Goal: Task Accomplishment & Management: Use online tool/utility

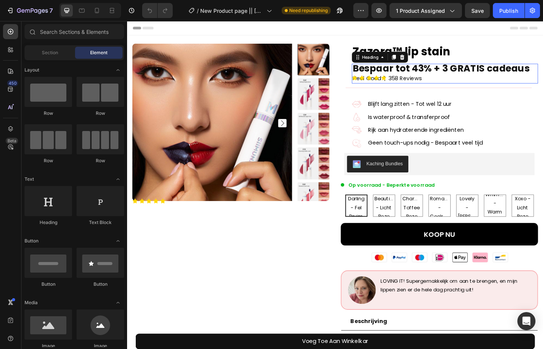
click at [477, 72] on strong "Bespaar tot 43% + 3 GRATIS cadeaus" at bounding box center [468, 73] width 193 height 14
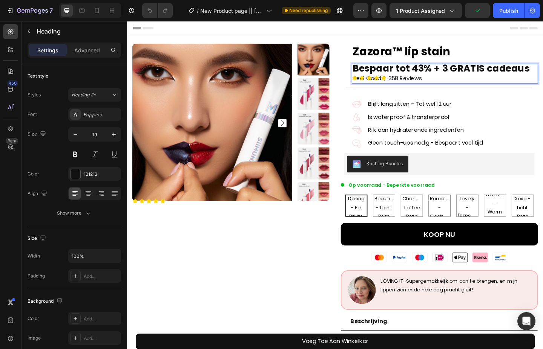
click at [482, 69] on strong "Bespaar tot 43% + 3 GRATIS cadeaus" at bounding box center [468, 73] width 193 height 14
click at [438, 70] on strong "Bespaar tot 43% + 3 GRATIS cadeaus" at bounding box center [468, 73] width 193 height 14
click at [364, 11] on icon "button" at bounding box center [361, 11] width 8 height 8
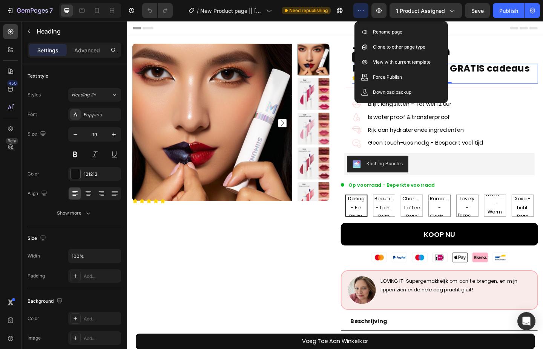
click at [364, 11] on icon "button" at bounding box center [361, 11] width 8 height 8
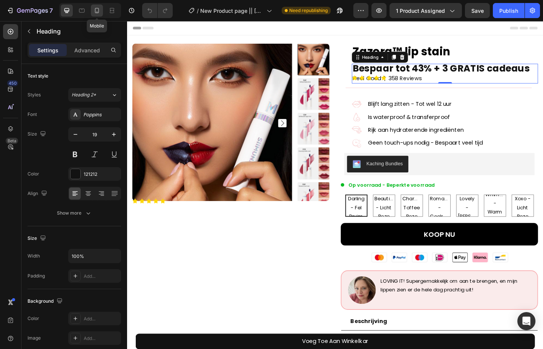
click at [97, 11] on icon at bounding box center [97, 11] width 8 height 8
type input "41"
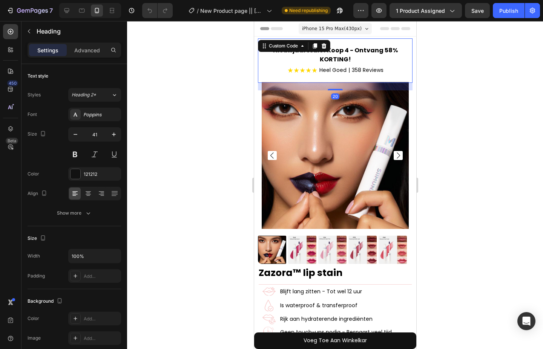
click at [341, 68] on span "Heel Goed" at bounding box center [332, 70] width 27 height 8
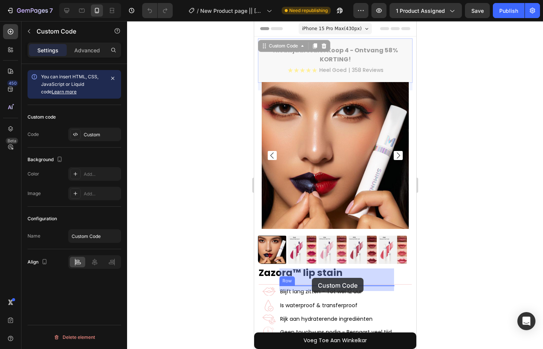
drag, startPoint x: 335, startPoint y: 64, endPoint x: 311, endPoint y: 278, distance: 215.7
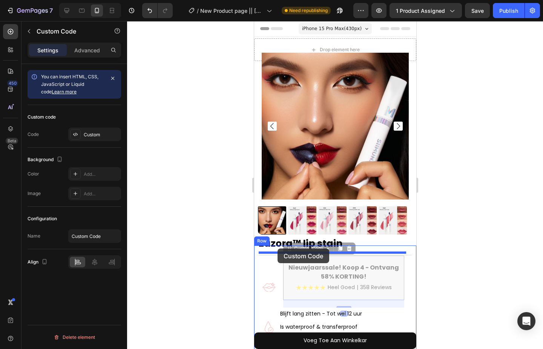
drag, startPoint x: 323, startPoint y: 266, endPoint x: 277, endPoint y: 249, distance: 49.6
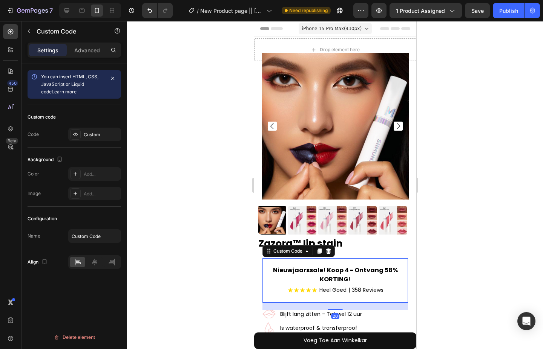
click at [433, 244] on div at bounding box center [335, 185] width 416 height 328
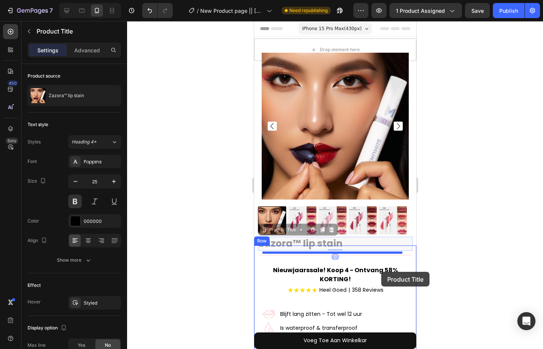
drag, startPoint x: 393, startPoint y: 239, endPoint x: 378, endPoint y: 275, distance: 39.4
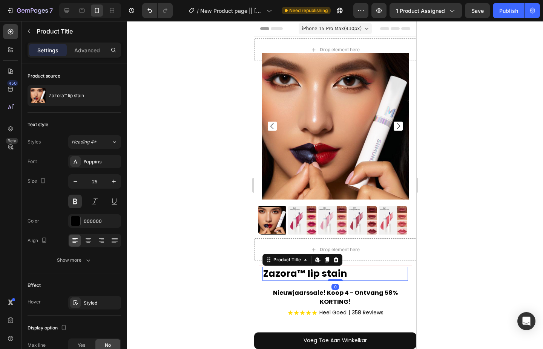
click at [427, 246] on div at bounding box center [335, 185] width 416 height 328
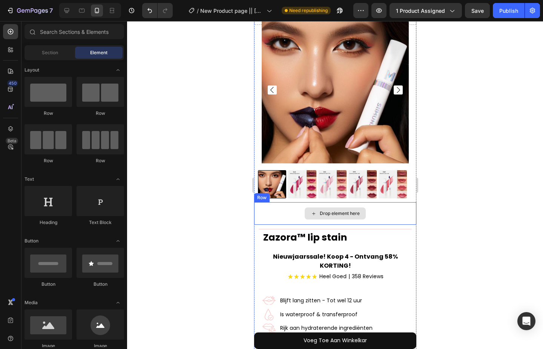
scroll to position [38, 0]
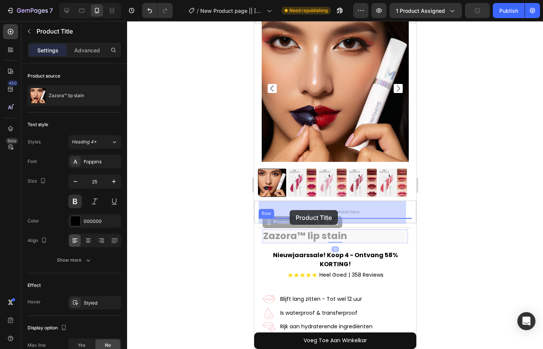
drag, startPoint x: 295, startPoint y: 236, endPoint x: 295, endPoint y: 227, distance: 8.7
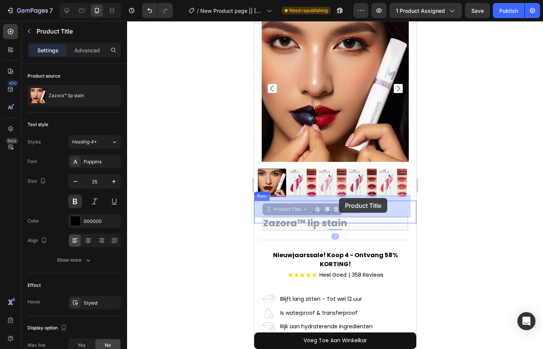
drag, startPoint x: 369, startPoint y: 215, endPoint x: 337, endPoint y: 198, distance: 36.2
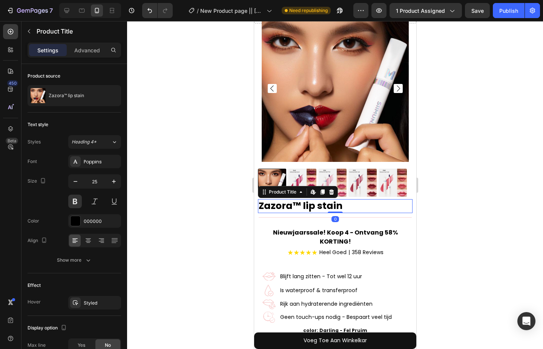
click at [448, 201] on div at bounding box center [335, 185] width 416 height 328
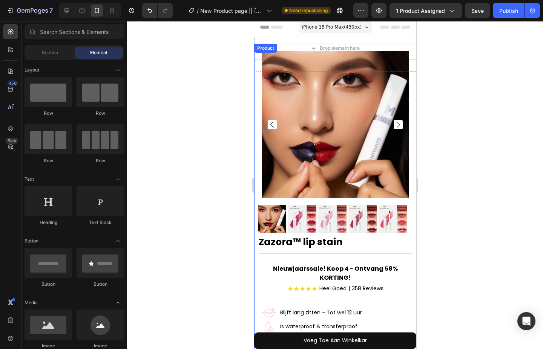
scroll to position [0, 0]
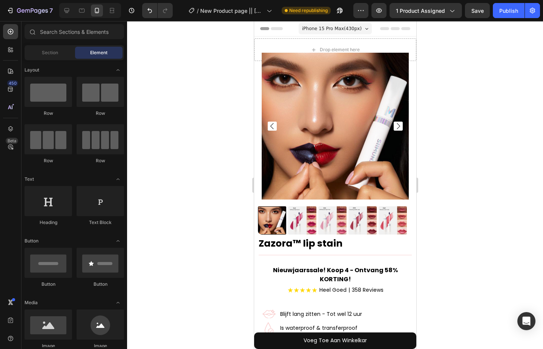
click at [455, 67] on div at bounding box center [335, 185] width 416 height 328
click at [356, 27] on div "iPhone 15 Pro Max ( 430 px)" at bounding box center [334, 28] width 73 height 11
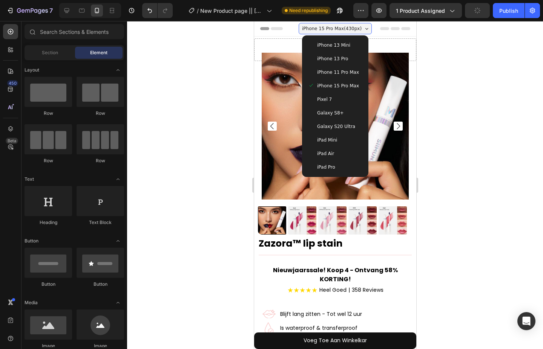
click at [355, 28] on div "iPhone 15 Pro Max ( 430 px)" at bounding box center [334, 28] width 73 height 11
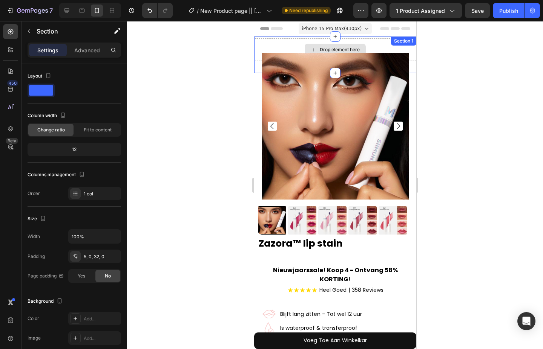
click at [341, 43] on div "Drop element here Section 1" at bounding box center [335, 55] width 162 height 37
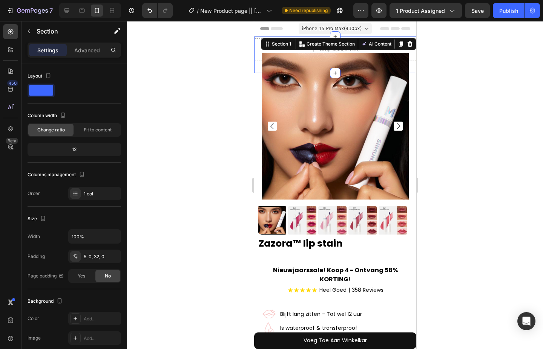
click at [456, 63] on div at bounding box center [335, 185] width 416 height 328
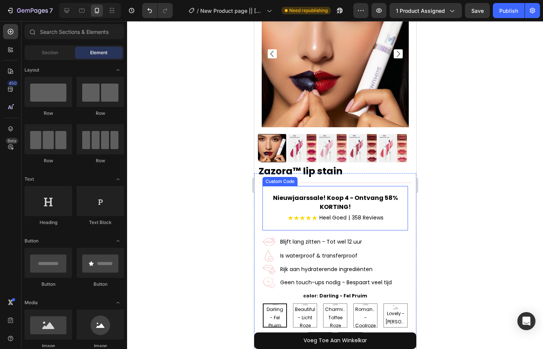
scroll to position [75, 0]
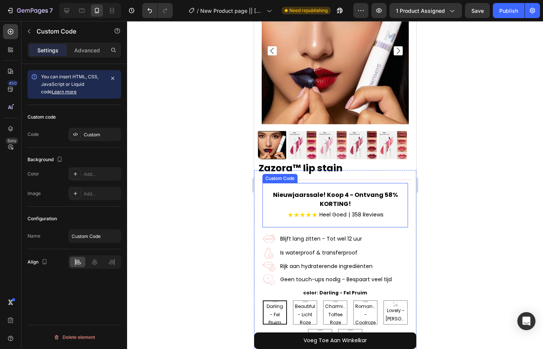
click at [358, 211] on span "358 Reviews" at bounding box center [367, 215] width 32 height 8
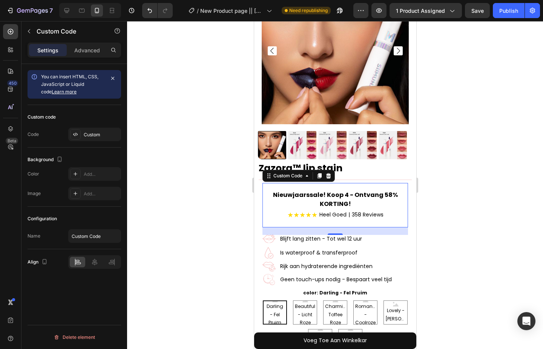
click at [370, 191] on h2 "Nieuwjaarssale! Koop 4 - Ontvang 58% KORTING!" at bounding box center [334, 200] width 145 height 18
click at [87, 52] on p "Advanced" at bounding box center [87, 50] width 26 height 8
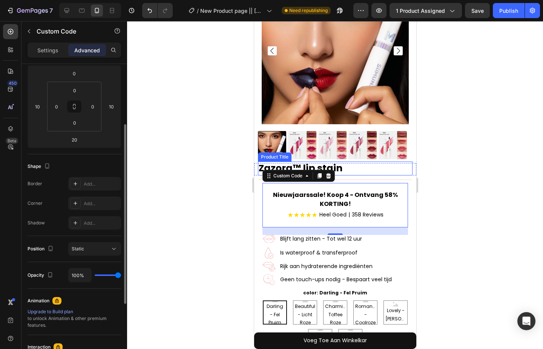
scroll to position [0, 0]
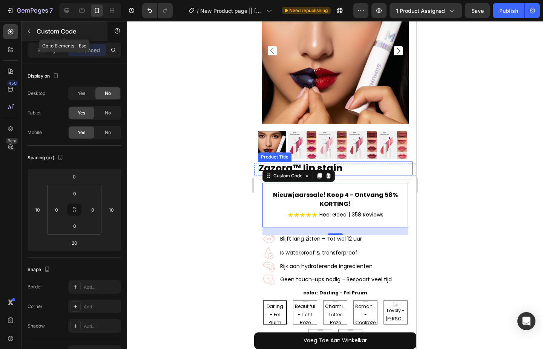
click at [28, 29] on icon "button" at bounding box center [29, 31] width 6 height 6
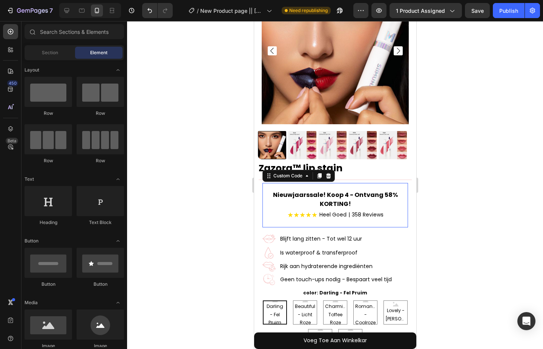
click at [292, 210] on div "★★★★★" at bounding box center [302, 215] width 30 height 10
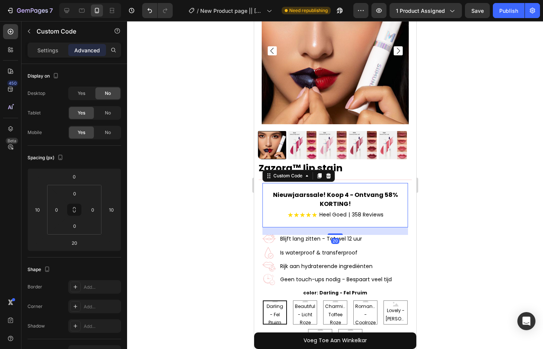
click at [461, 231] on div at bounding box center [335, 185] width 416 height 328
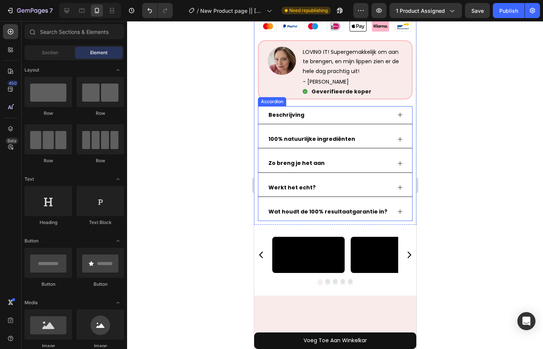
scroll to position [603, 0]
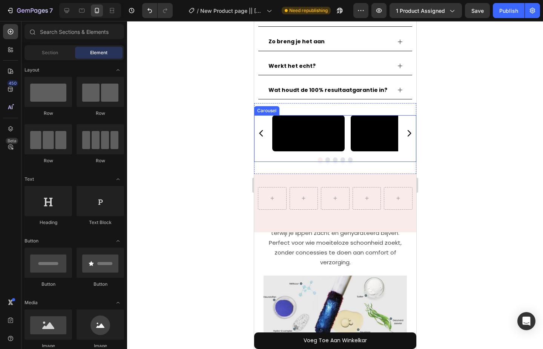
click at [405, 139] on button "Carousel Next Arrow" at bounding box center [408, 133] width 12 height 12
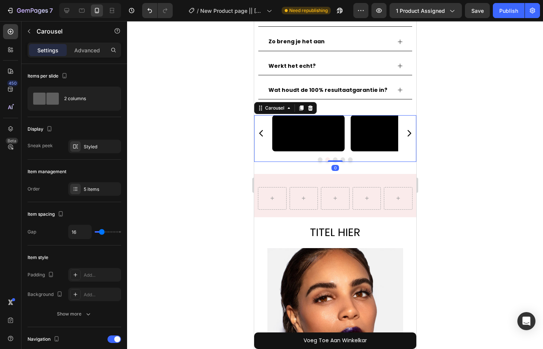
click at [405, 139] on button "Carousel Next Arrow" at bounding box center [408, 133] width 12 height 12
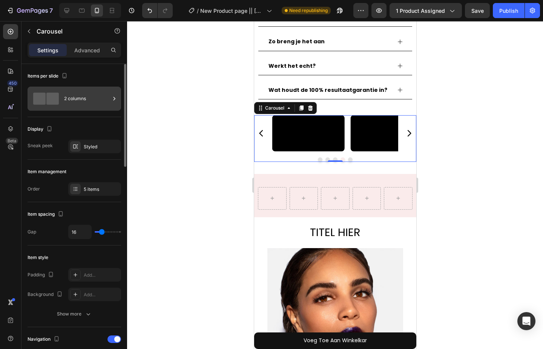
click at [82, 97] on div "2 columns" at bounding box center [87, 98] width 46 height 17
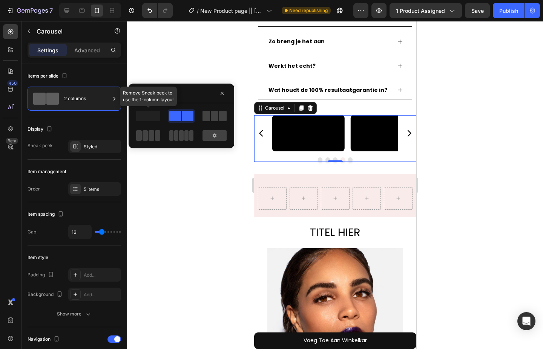
click at [151, 117] on span at bounding box center [148, 116] width 24 height 11
click at [221, 115] on span at bounding box center [223, 116] width 8 height 11
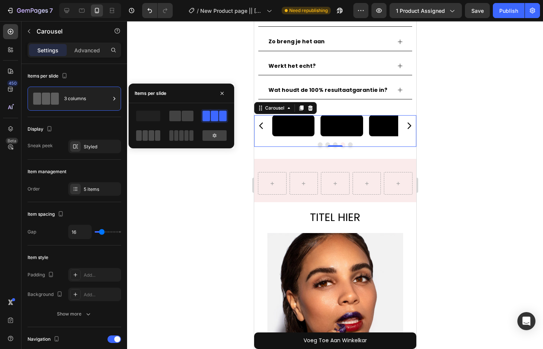
click at [147, 141] on span at bounding box center [145, 135] width 6 height 11
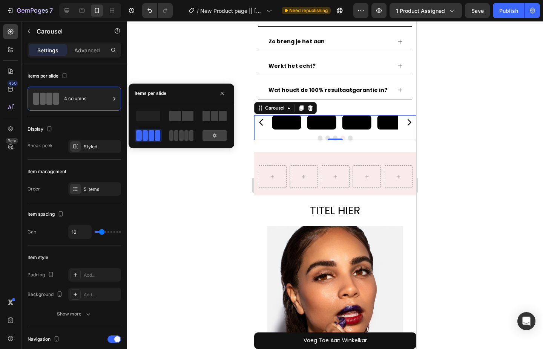
click at [210, 72] on div at bounding box center [335, 185] width 416 height 328
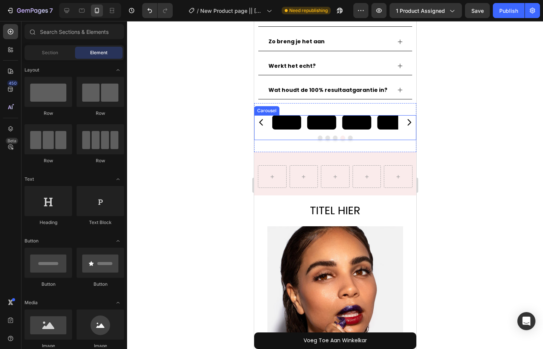
click at [407, 125] on icon "Carousel Next Arrow" at bounding box center [409, 122] width 4 height 6
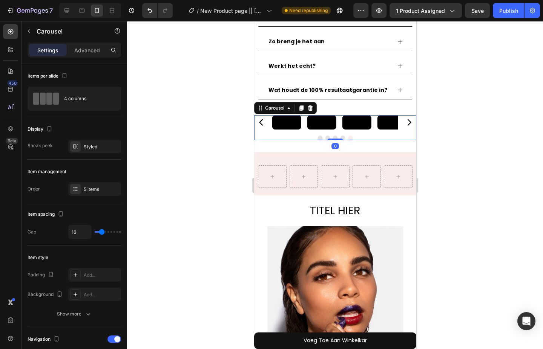
click at [407, 125] on icon "Carousel Next Arrow" at bounding box center [409, 122] width 4 height 6
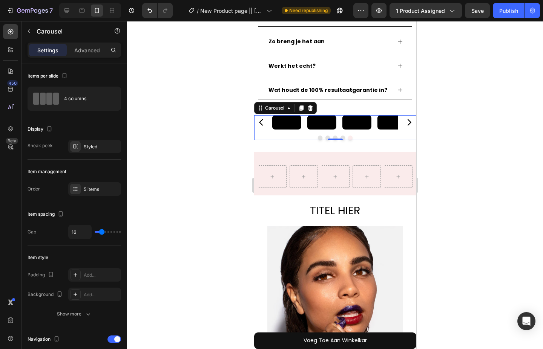
click at [426, 112] on div at bounding box center [335, 185] width 416 height 328
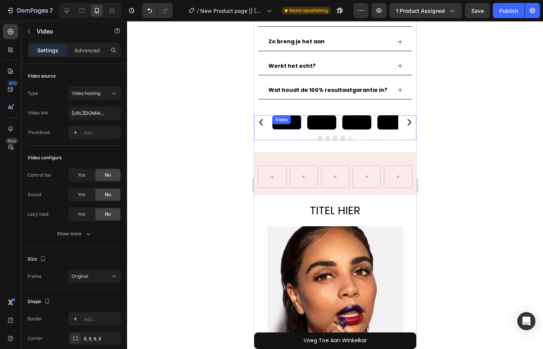
click at [277, 130] on video at bounding box center [286, 122] width 29 height 14
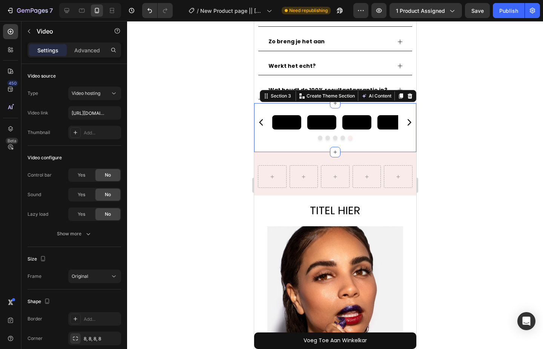
click at [269, 103] on div "Video Video Video Video Video Carousel Video Video Video Video Video Carousel S…" at bounding box center [335, 127] width 162 height 49
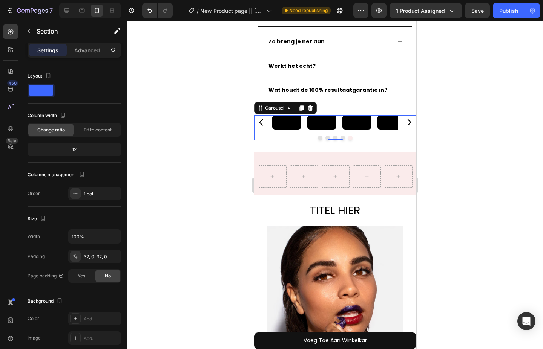
click at [257, 115] on div "Video Video Video Video Video" at bounding box center [335, 122] width 162 height 14
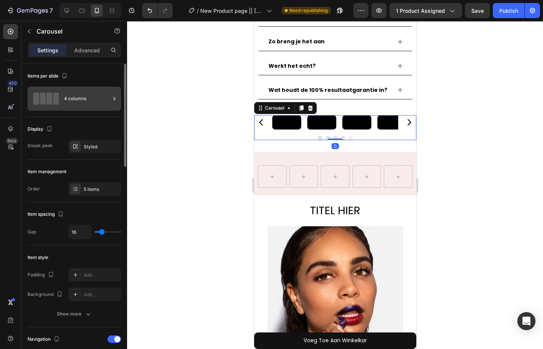
click at [83, 105] on div "4 columns" at bounding box center [87, 98] width 46 height 17
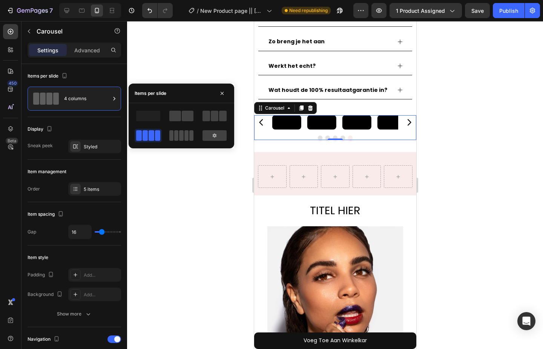
click at [186, 133] on span at bounding box center [186, 135] width 4 height 11
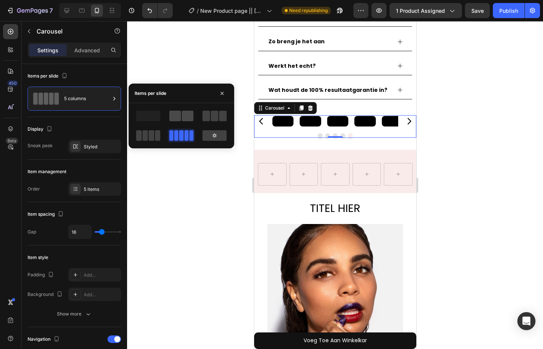
click at [189, 118] on span at bounding box center [188, 116] width 12 height 11
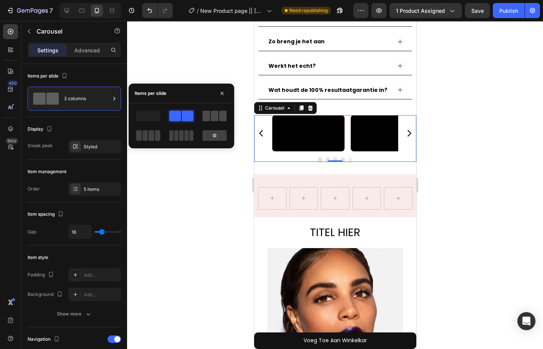
click at [216, 117] on span at bounding box center [215, 116] width 8 height 11
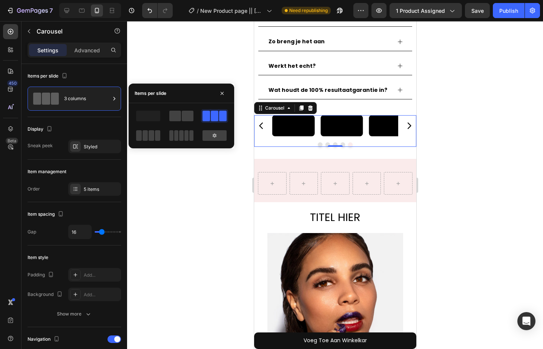
click at [208, 166] on div at bounding box center [335, 185] width 416 height 328
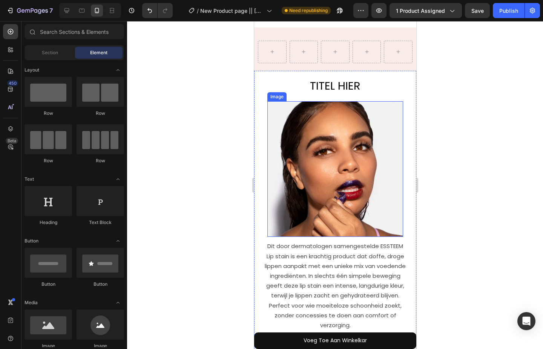
scroll to position [754, 0]
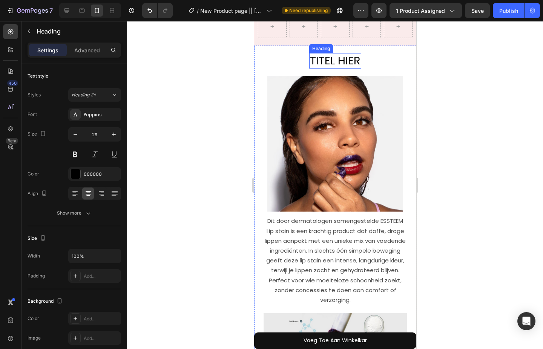
click at [324, 69] on h2 "TITEL HIER" at bounding box center [335, 61] width 52 height 16
click at [219, 84] on div at bounding box center [335, 185] width 416 height 328
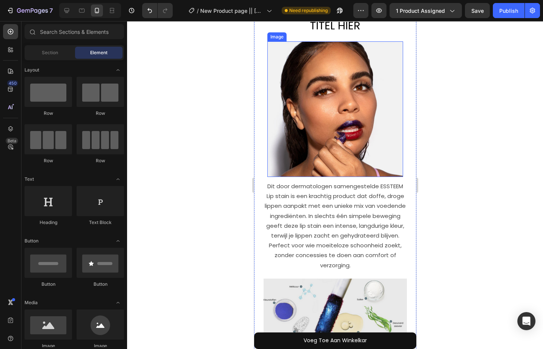
scroll to position [867, 0]
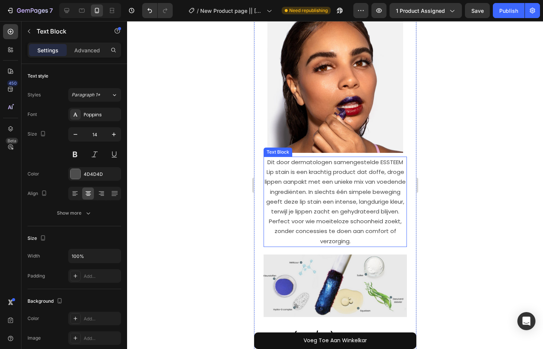
click at [306, 194] on span "Dit door dermatologen samengestelde ESSTEEM Lip stain is een krachtig product d…" at bounding box center [334, 201] width 141 height 87
click at [322, 147] on icon at bounding box center [322, 149] width 5 height 5
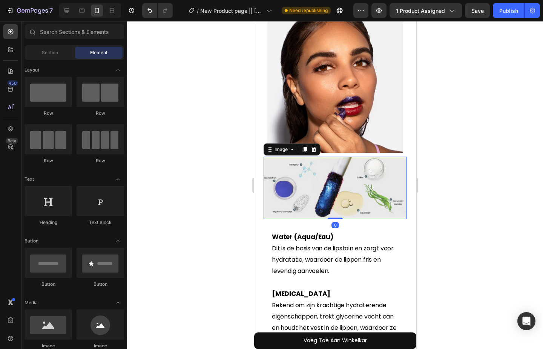
click at [334, 178] on img at bounding box center [334, 188] width 143 height 63
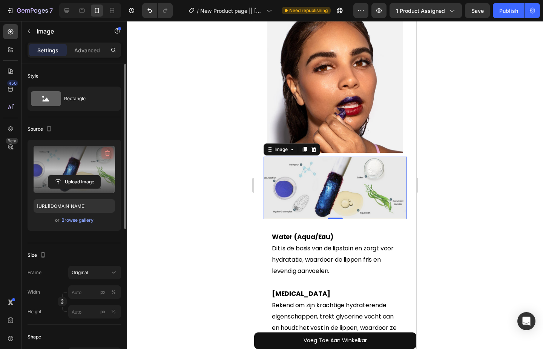
click at [107, 150] on icon "button" at bounding box center [108, 154] width 8 height 8
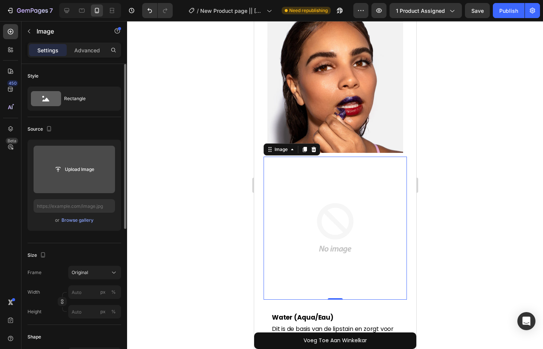
click at [337, 226] on img at bounding box center [334, 228] width 143 height 143
click at [313, 145] on div at bounding box center [313, 149] width 9 height 9
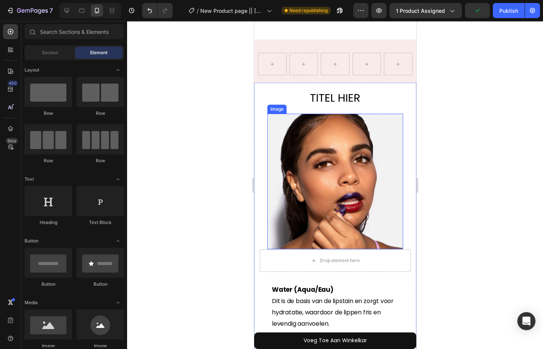
scroll to position [791, 0]
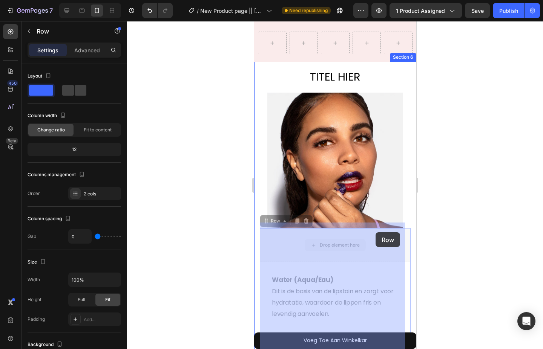
drag, startPoint x: 370, startPoint y: 245, endPoint x: 375, endPoint y: 233, distance: 12.9
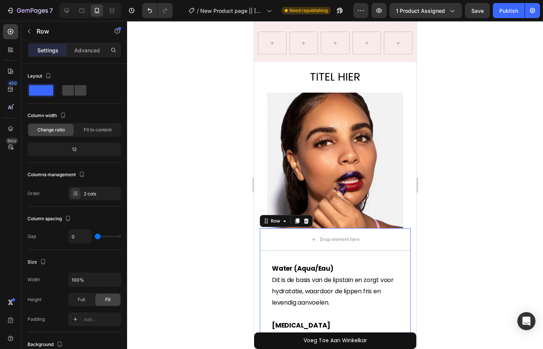
click at [229, 147] on div at bounding box center [335, 185] width 416 height 328
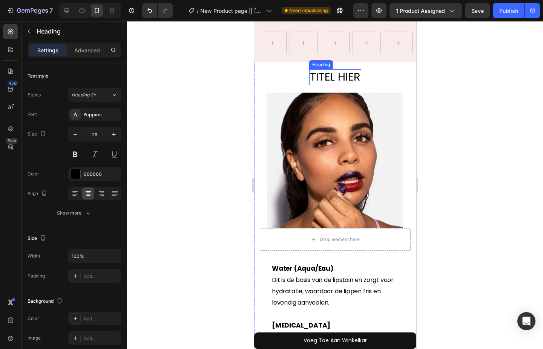
click at [311, 76] on h2 "TITEL HIER" at bounding box center [335, 77] width 52 height 16
click at [177, 78] on div at bounding box center [335, 185] width 416 height 328
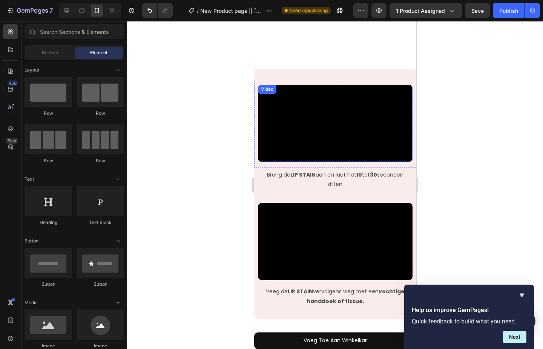
scroll to position [1281, 0]
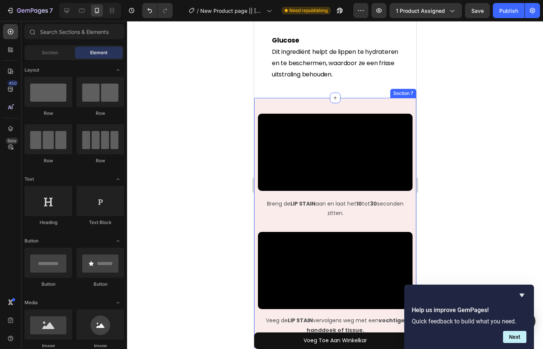
click at [267, 102] on div "Video Row Breng de LIP STAIN aan en laat het 10 tot 30 seconden zitten. Text Bl…" at bounding box center [335, 223] width 162 height 250
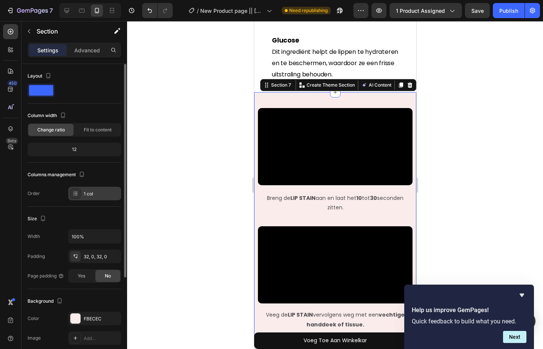
click at [90, 194] on div "1 col" at bounding box center [101, 194] width 35 height 7
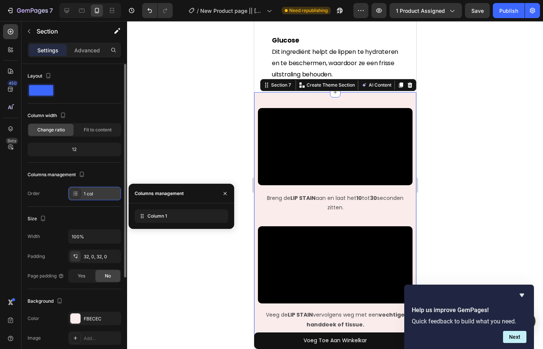
click at [90, 194] on div "1 col" at bounding box center [101, 194] width 35 height 7
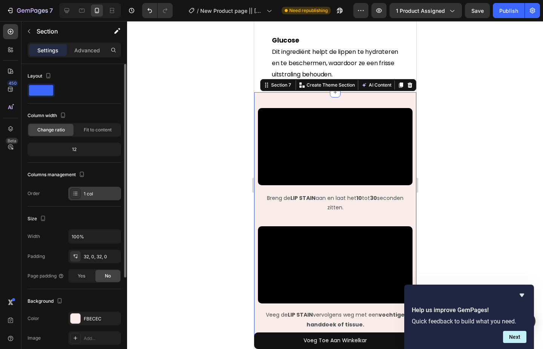
click at [90, 194] on div "1 col" at bounding box center [101, 194] width 35 height 7
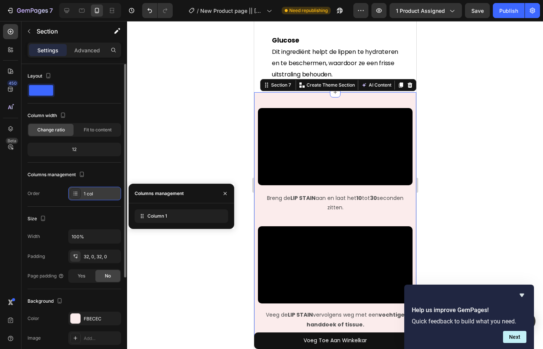
click at [90, 194] on div "1 col" at bounding box center [101, 194] width 35 height 7
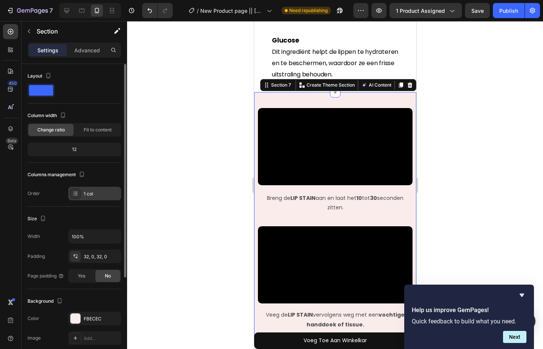
click at [90, 194] on div "1 col" at bounding box center [101, 194] width 35 height 7
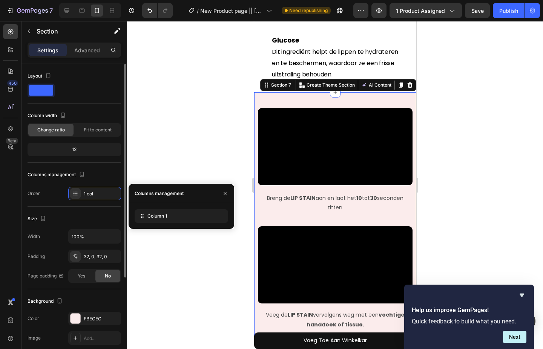
click at [101, 186] on div "Columns management Order 1 col" at bounding box center [74, 185] width 93 height 32
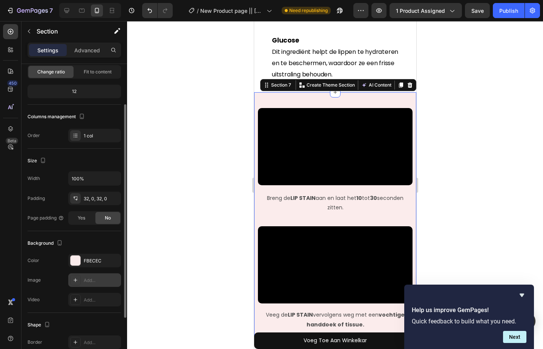
scroll to position [0, 0]
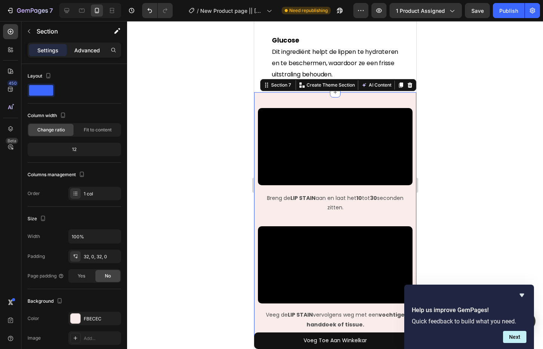
click at [84, 50] on p "Advanced" at bounding box center [87, 50] width 26 height 8
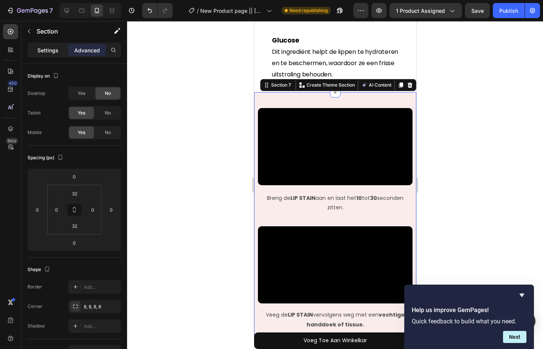
click at [61, 47] on div "Settings" at bounding box center [48, 50] width 38 height 12
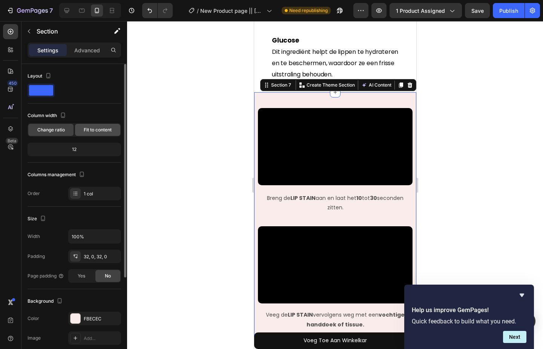
click at [100, 127] on span "Fit to content" at bounding box center [98, 130] width 28 height 7
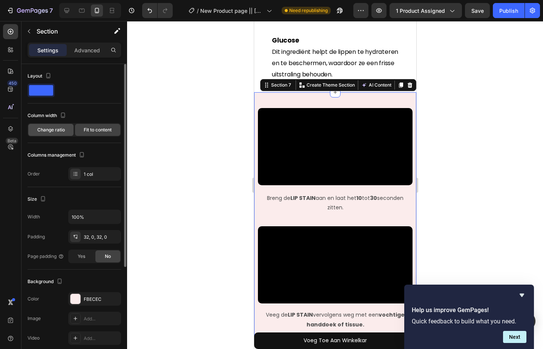
click at [68, 130] on div "Change ratio" at bounding box center [50, 130] width 45 height 12
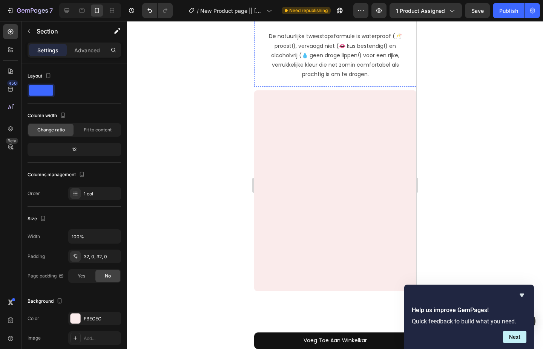
scroll to position [1658, 0]
click at [433, 108] on div at bounding box center [335, 185] width 416 height 328
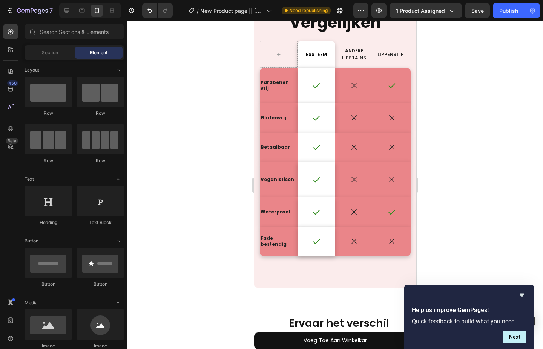
scroll to position [2449, 0]
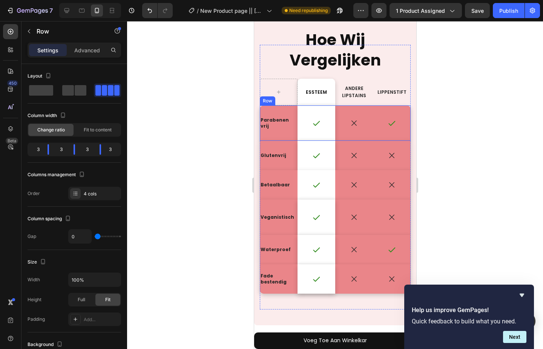
click at [274, 112] on div "Parabenen vrij Text Block" at bounding box center [278, 123] width 38 height 35
click at [207, 168] on div at bounding box center [335, 185] width 416 height 328
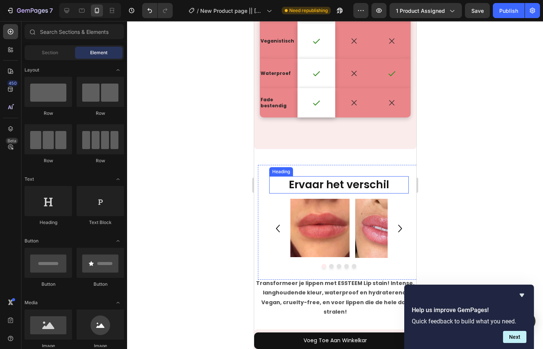
scroll to position [2638, 0]
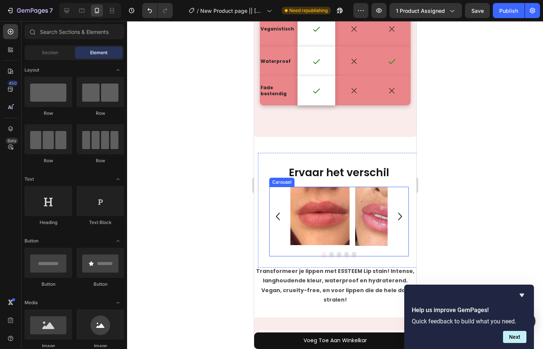
click at [280, 196] on div "Image Image Image Image Image" at bounding box center [338, 216] width 139 height 59
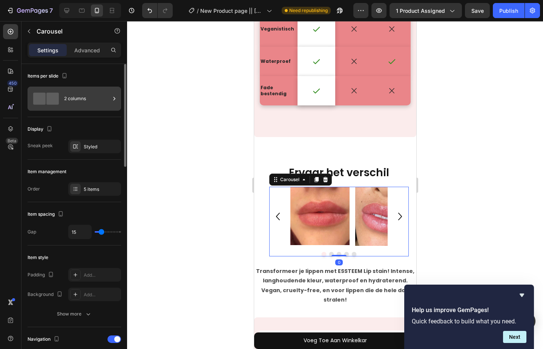
click at [93, 102] on div "2 columns" at bounding box center [87, 98] width 46 height 17
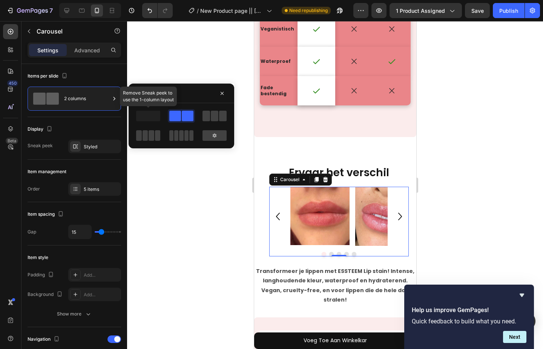
click at [156, 119] on span at bounding box center [148, 116] width 24 height 11
click at [218, 118] on span at bounding box center [215, 116] width 8 height 11
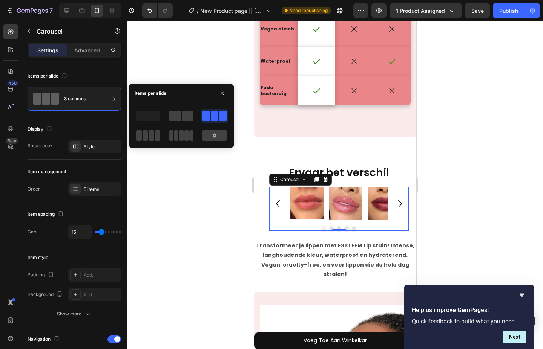
click at [160, 133] on div at bounding box center [148, 136] width 27 height 14
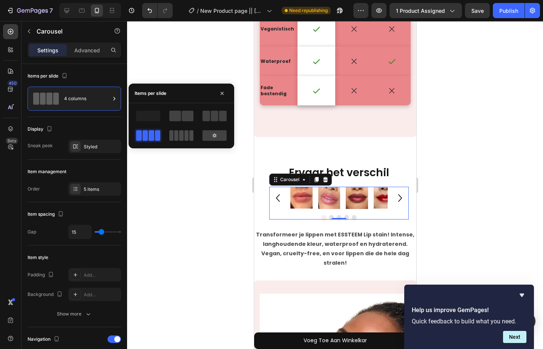
click at [179, 136] on span at bounding box center [181, 135] width 4 height 11
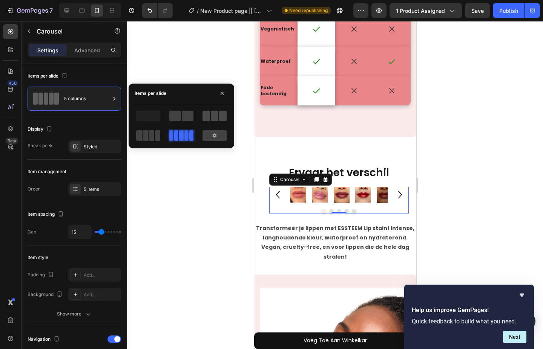
click at [218, 119] on div at bounding box center [214, 116] width 24 height 11
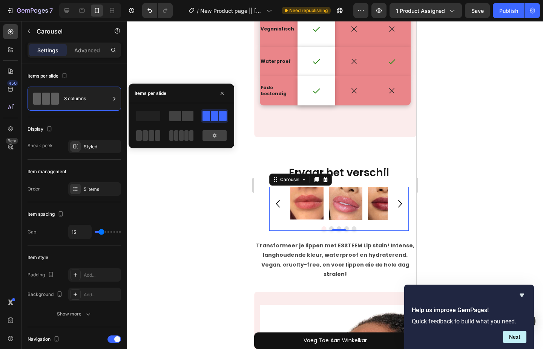
click at [200, 195] on div at bounding box center [335, 185] width 416 height 328
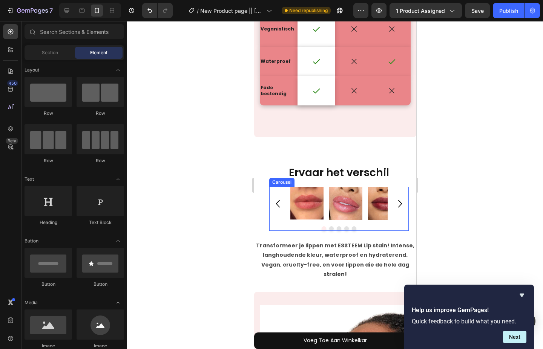
click at [395, 205] on icon "Carousel Next Arrow" at bounding box center [399, 204] width 15 height 38
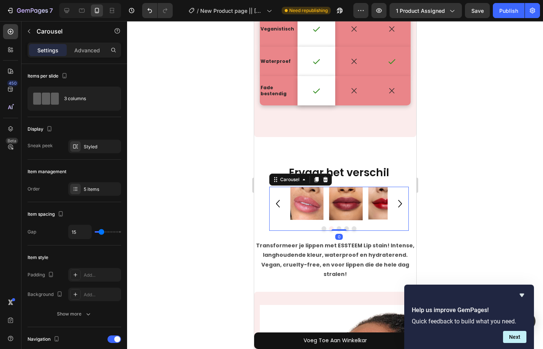
click at [398, 205] on icon "Carousel Next Arrow" at bounding box center [400, 204] width 4 height 8
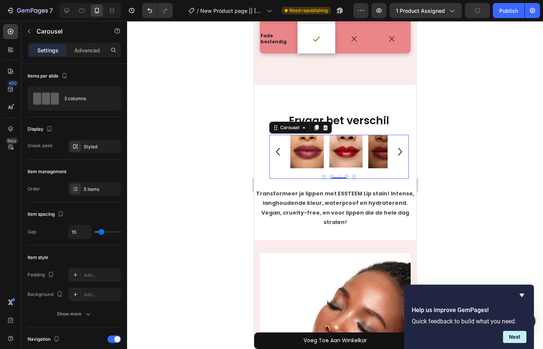
scroll to position [2713, 0]
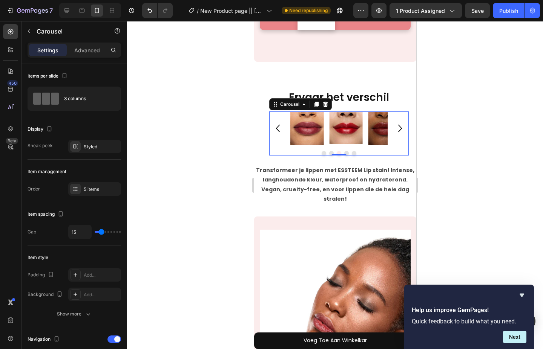
click at [433, 181] on div at bounding box center [335, 185] width 416 height 328
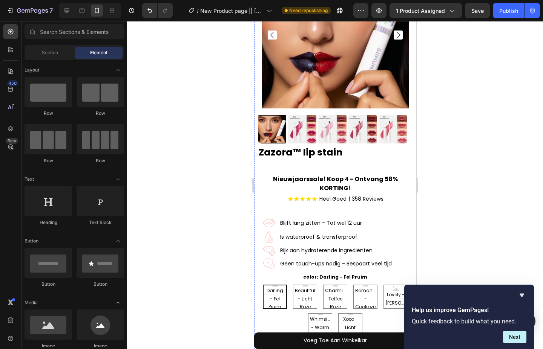
scroll to position [87, 0]
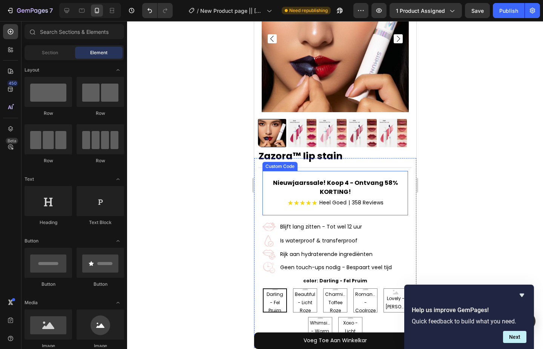
click at [328, 179] on h2 "Nieuwjaarssale! Koop 4 - Ontvang 58% KORTING!" at bounding box center [334, 188] width 145 height 18
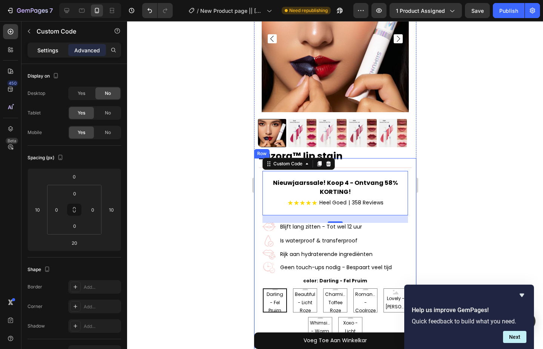
click at [46, 52] on p "Settings" at bounding box center [47, 50] width 21 height 8
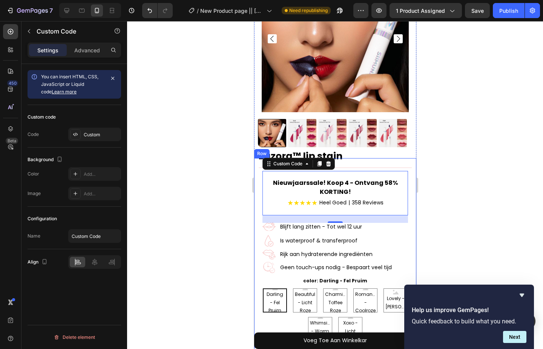
click at [83, 88] on div "You can insert HTML, CSS, JavaScript or Liquid code Learn more" at bounding box center [72, 84] width 63 height 23
click at [329, 161] on icon at bounding box center [328, 163] width 5 height 5
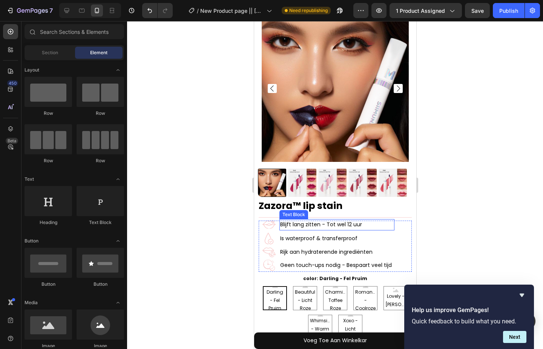
scroll to position [0, 0]
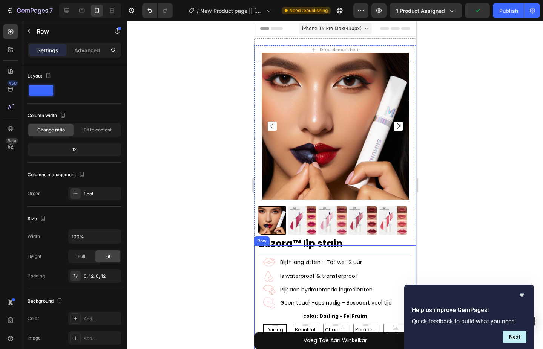
click at [350, 246] on div "Zazora™ lip stain Product Title Bespaar tot 43% + 3 GRATIS cadeaus Heel Goed | …" at bounding box center [334, 315] width 153 height 138
click at [193, 194] on div at bounding box center [335, 185] width 416 height 328
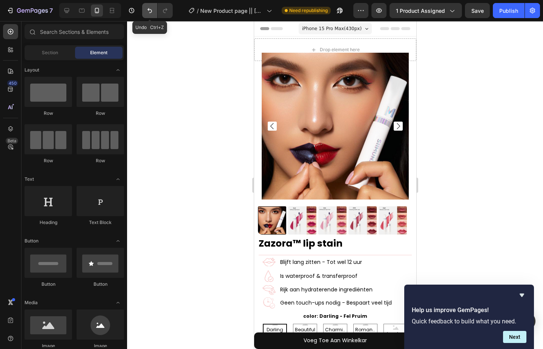
click at [147, 4] on button "Undo/Redo" at bounding box center [149, 10] width 15 height 15
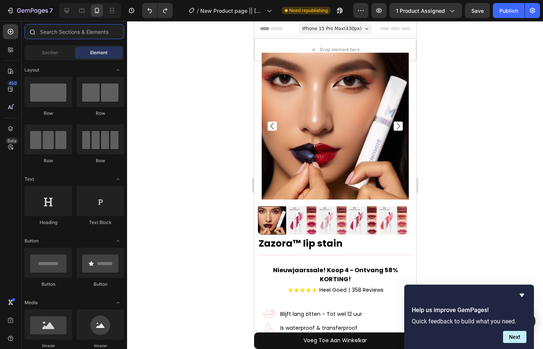
click at [67, 35] on input "text" at bounding box center [73, 31] width 99 height 15
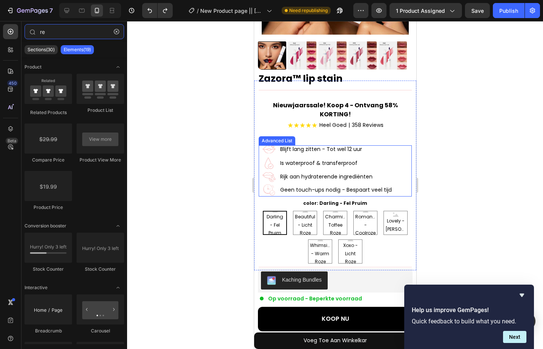
scroll to position [188, 0]
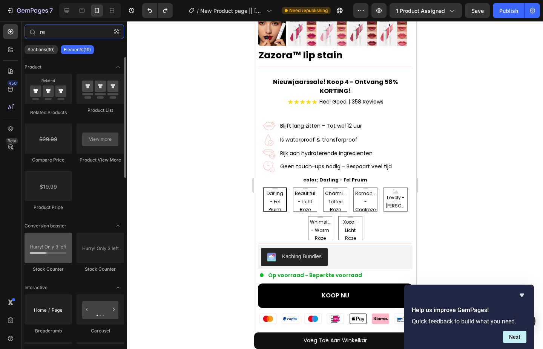
type input "re"
click at [39, 249] on div at bounding box center [47, 248] width 47 height 30
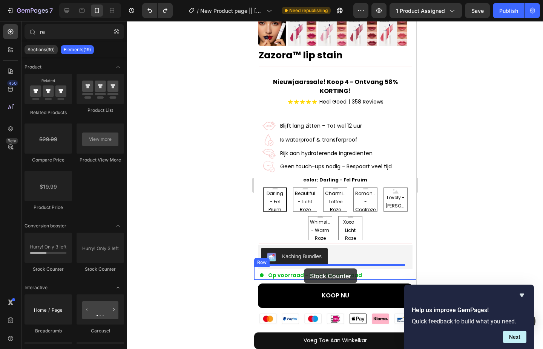
drag, startPoint x: 307, startPoint y: 266, endPoint x: 303, endPoint y: 269, distance: 5.1
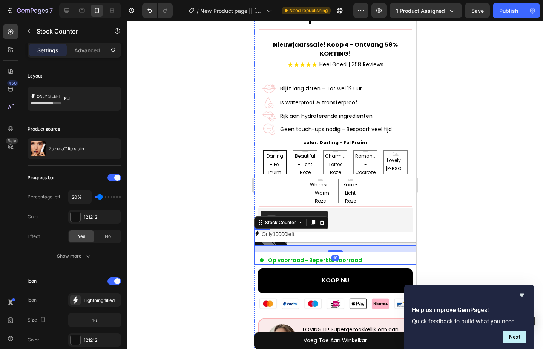
scroll to position [226, 0]
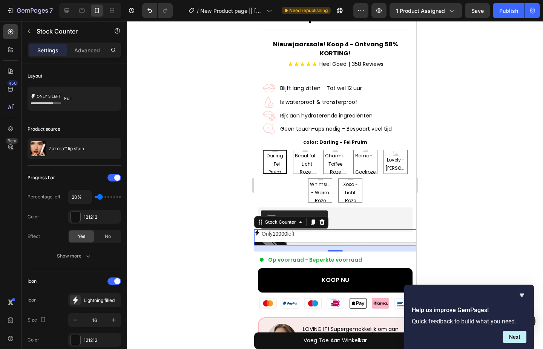
click at [291, 230] on p "Only 10000 left" at bounding box center [277, 233] width 32 height 9
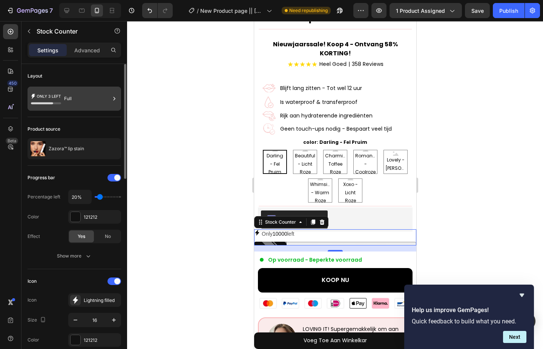
click at [49, 99] on icon at bounding box center [46, 98] width 30 height 17
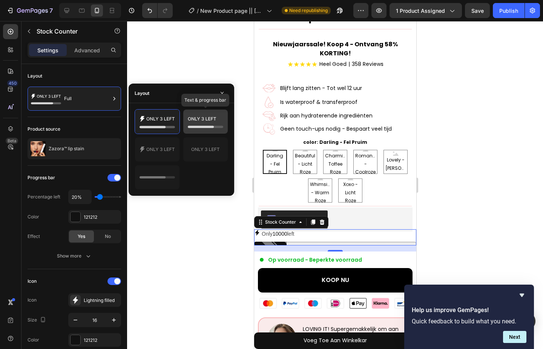
click at [195, 124] on icon at bounding box center [205, 121] width 35 height 15
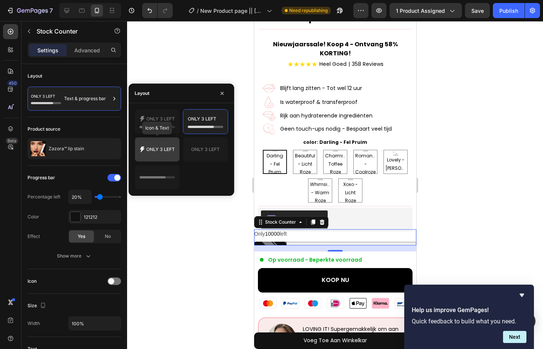
click at [164, 150] on icon at bounding box center [156, 149] width 35 height 15
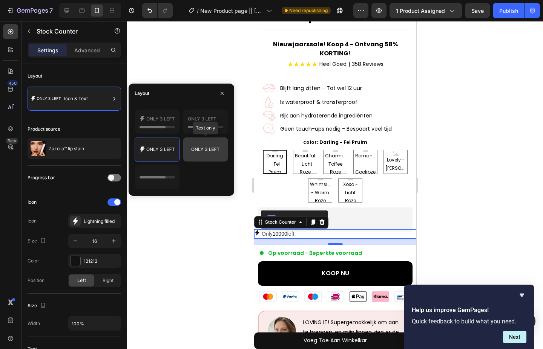
click at [194, 151] on icon at bounding box center [205, 149] width 35 height 15
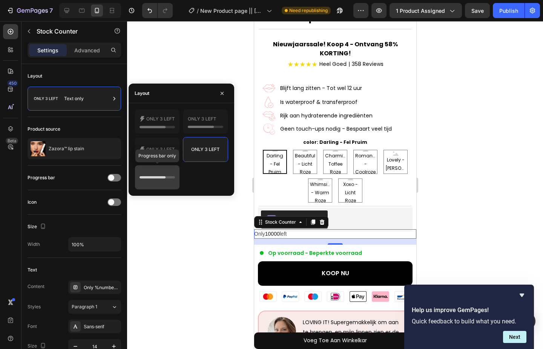
click at [165, 168] on div at bounding box center [157, 177] width 44 height 24
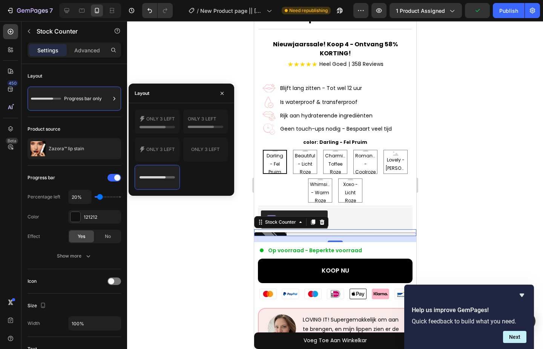
click at [241, 233] on div at bounding box center [335, 185] width 416 height 328
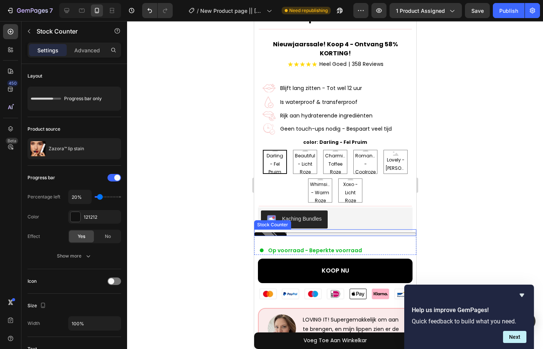
click at [373, 233] on div at bounding box center [335, 235] width 162 height 4
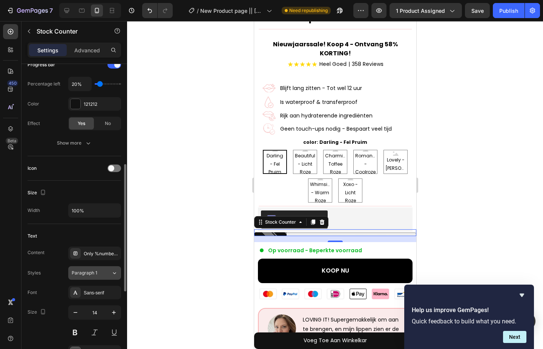
scroll to position [151, 0]
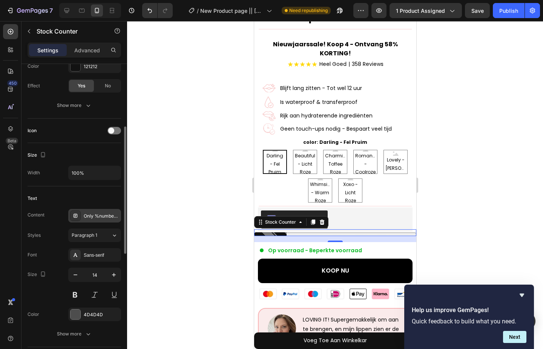
click at [104, 217] on div "Only %number% left" at bounding box center [101, 216] width 35 height 7
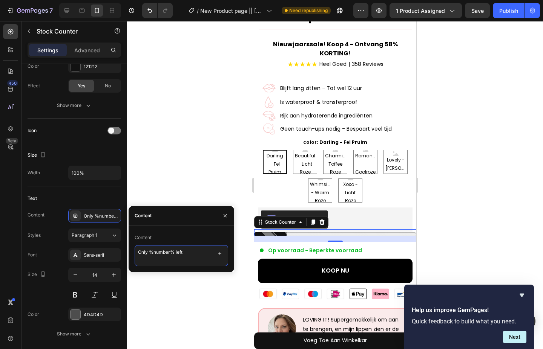
click at [184, 254] on textarea "Only %number% left" at bounding box center [181, 255] width 93 height 21
type textarea "Only %number% left"
click at [67, 207] on div "Text Content Only %number% left Styles Paragraph 1 Font Sans-serif Size 14 Colo…" at bounding box center [74, 267] width 93 height 161
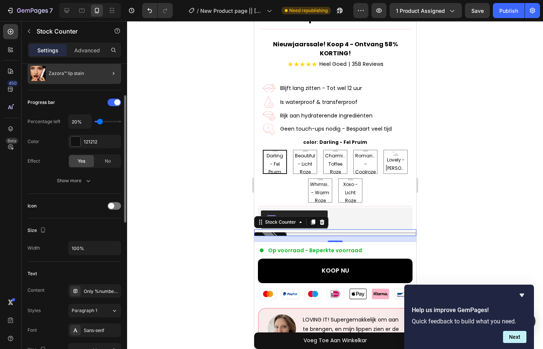
scroll to position [0, 0]
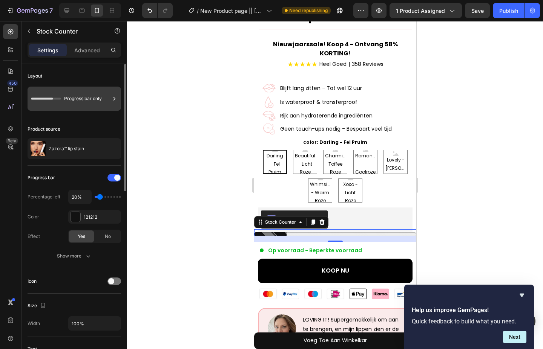
click at [103, 92] on div "Progress bar only" at bounding box center [87, 98] width 46 height 17
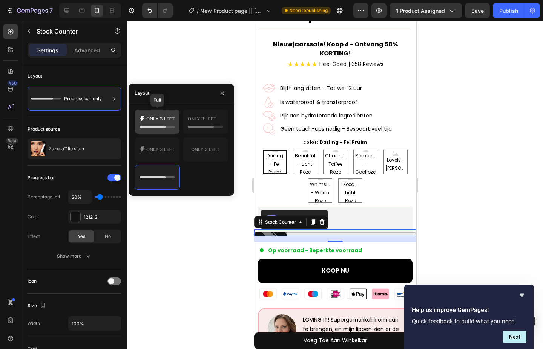
click at [144, 122] on icon at bounding box center [156, 121] width 35 height 15
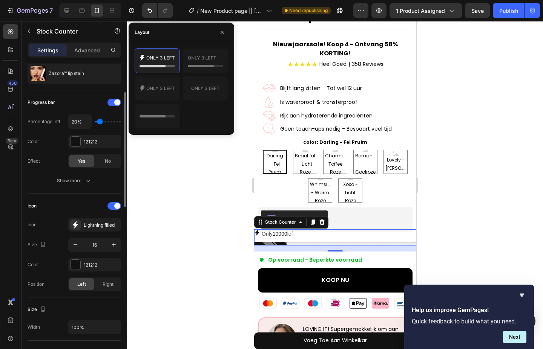
scroll to position [151, 0]
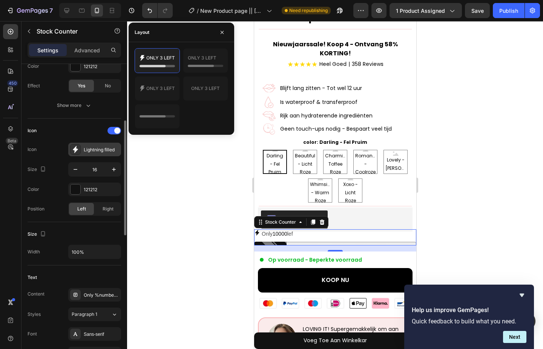
click at [78, 150] on icon at bounding box center [76, 150] width 8 height 8
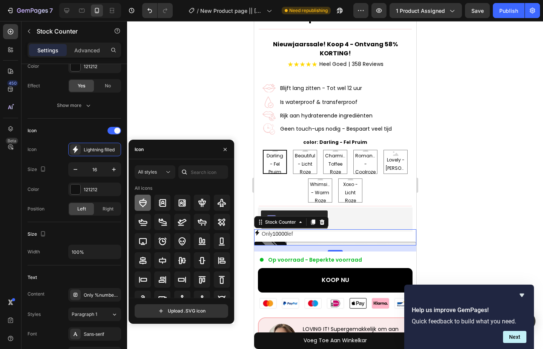
click at [140, 201] on icon at bounding box center [143, 203] width 8 height 9
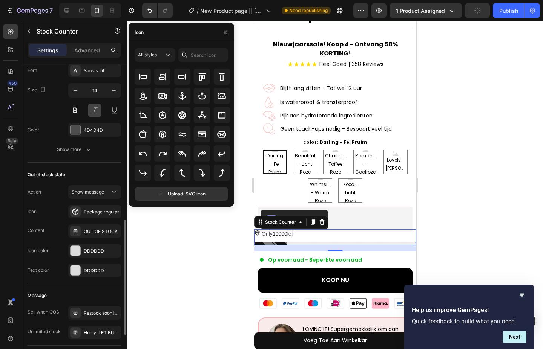
scroll to position [452, 0]
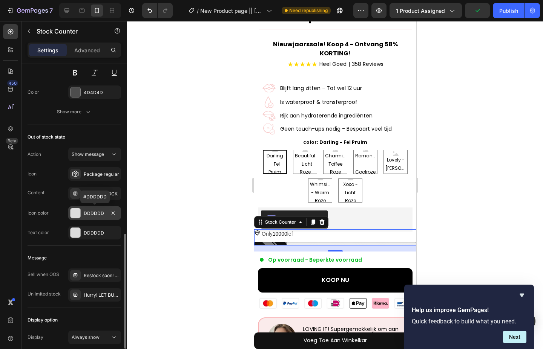
click at [77, 214] on div at bounding box center [75, 213] width 10 height 10
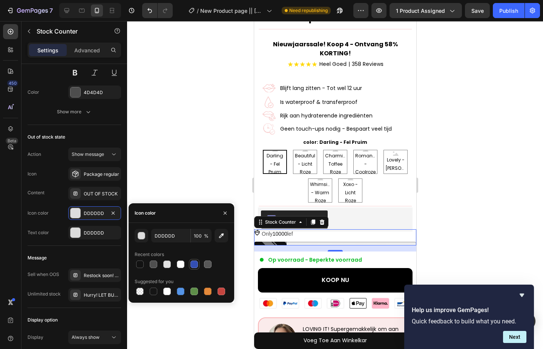
click at [191, 267] on div at bounding box center [194, 265] width 8 height 8
click at [192, 262] on div at bounding box center [194, 265] width 8 height 8
click at [183, 294] on div at bounding box center [181, 292] width 8 height 8
type input "5594E7"
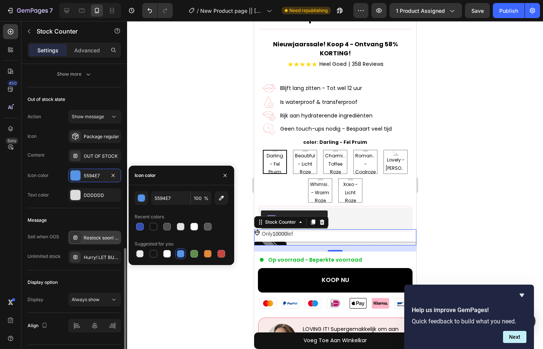
scroll to position [509, 0]
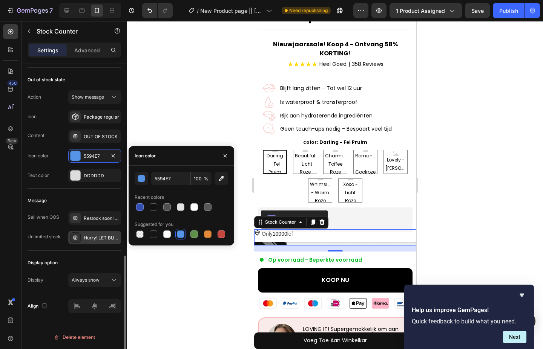
click at [101, 234] on div "Hurry! LET BUY NOW" at bounding box center [94, 238] width 53 height 14
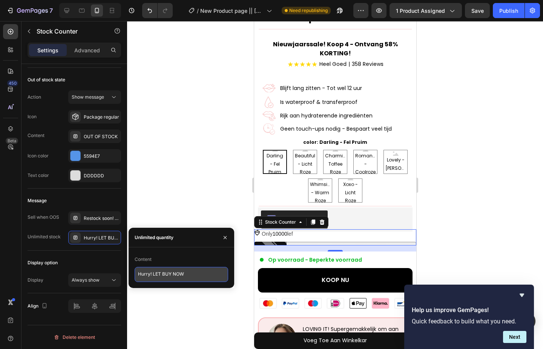
click at [165, 271] on textarea "Hurry! LET BUY NOW" at bounding box center [181, 274] width 93 height 15
click at [173, 277] on textarea "Hurry! LET BUY NOW" at bounding box center [181, 274] width 93 height 15
drag, startPoint x: 187, startPoint y: 277, endPoint x: 175, endPoint y: 272, distance: 12.2
click at [185, 277] on textarea "Hurry! LET BUY NOW" at bounding box center [181, 274] width 93 height 15
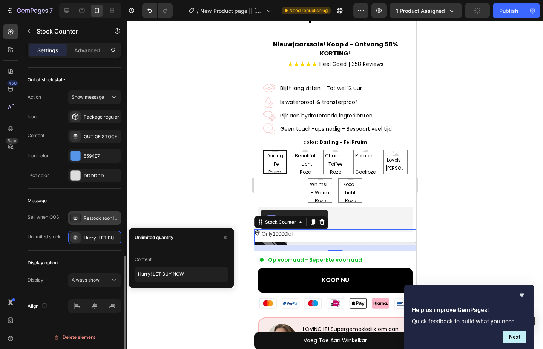
click at [105, 222] on div "Restock soon! PREORDER NOW" at bounding box center [101, 218] width 35 height 7
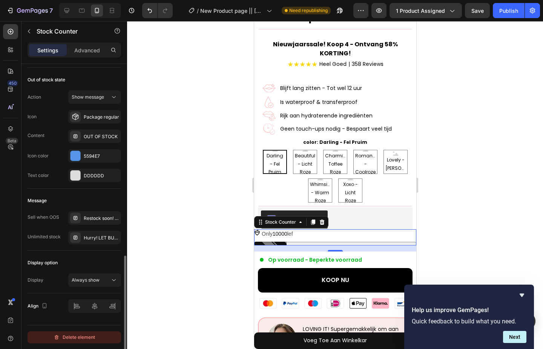
click at [81, 337] on div "Delete element" at bounding box center [74, 337] width 41 height 9
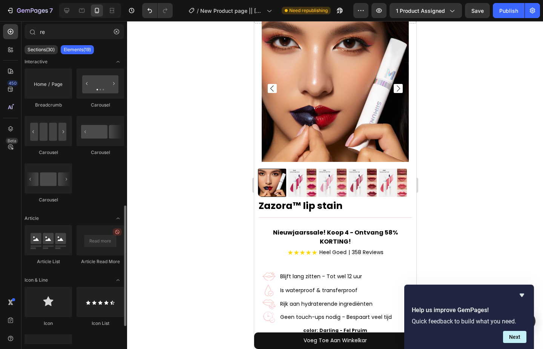
scroll to position [264, 0]
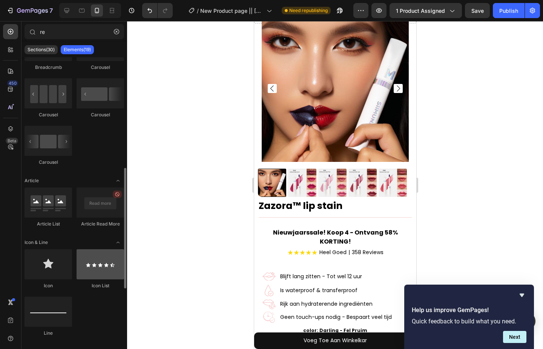
click at [105, 265] on div at bounding box center [99, 264] width 47 height 30
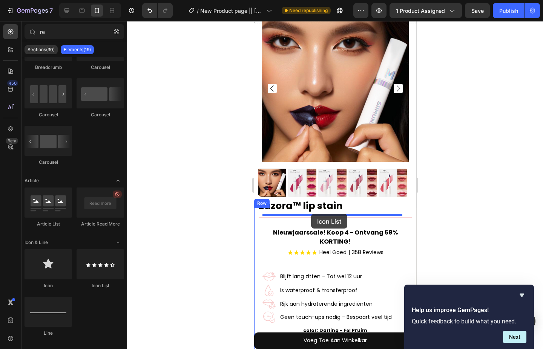
drag, startPoint x: 358, startPoint y: 286, endPoint x: 311, endPoint y: 214, distance: 86.7
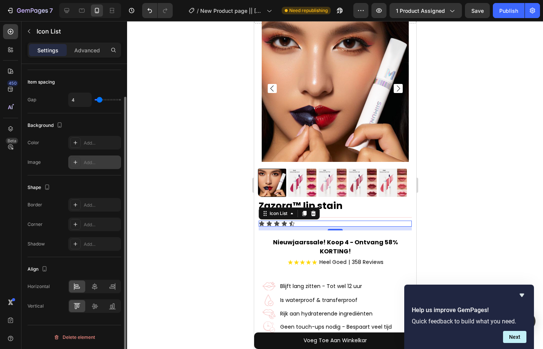
scroll to position [0, 0]
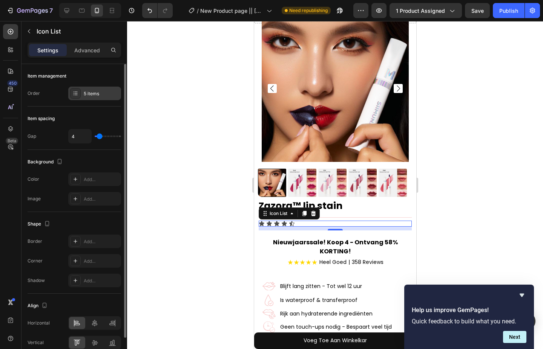
click at [105, 96] on div "5 items" at bounding box center [101, 93] width 35 height 7
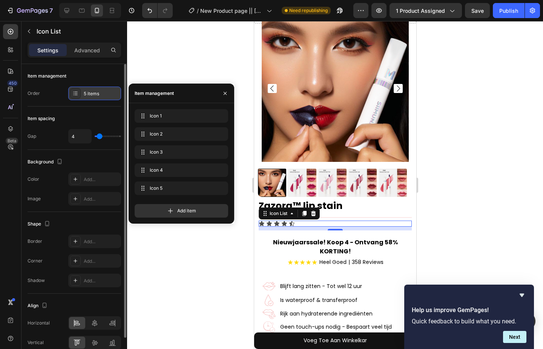
click at [105, 96] on div "5 items" at bounding box center [101, 93] width 35 height 7
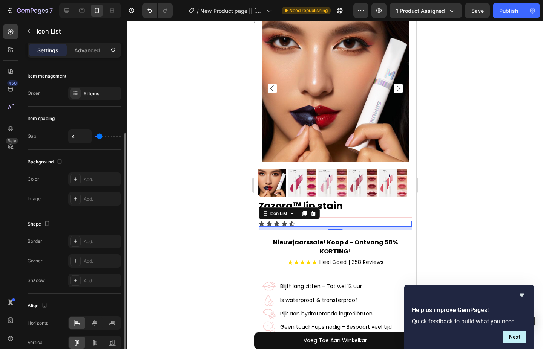
scroll to position [37, 0]
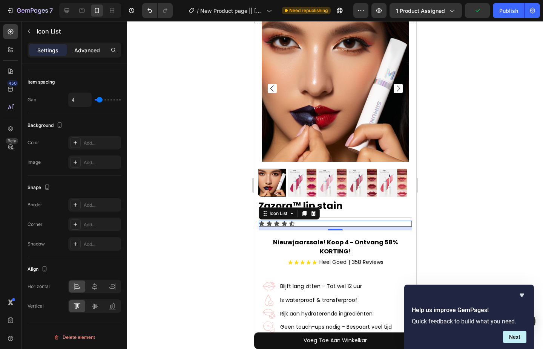
click at [84, 47] on p "Advanced" at bounding box center [87, 50] width 26 height 8
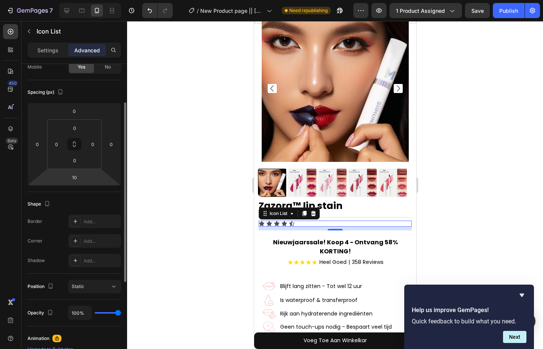
scroll to position [0, 0]
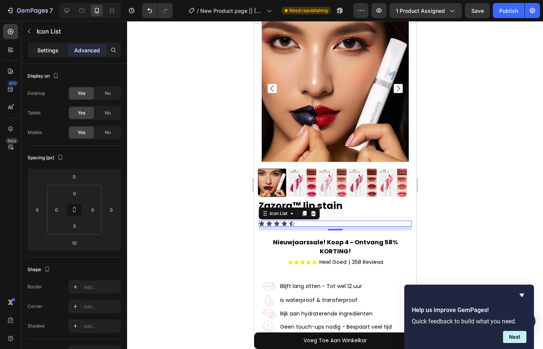
click at [47, 52] on p "Settings" at bounding box center [47, 50] width 21 height 8
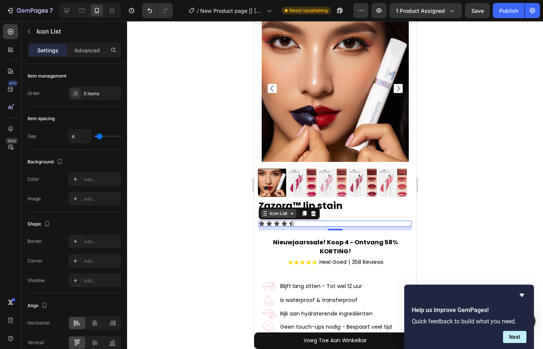
click at [293, 211] on icon at bounding box center [291, 214] width 6 height 6
click at [291, 211] on icon at bounding box center [291, 214] width 6 height 6
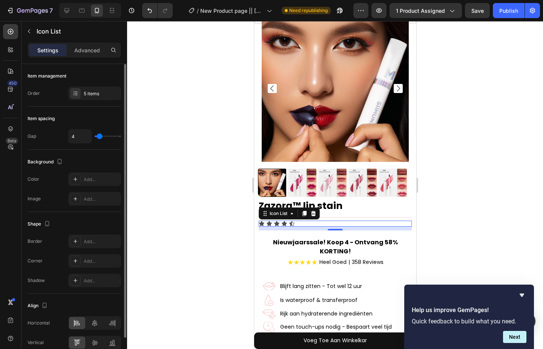
type input "7"
type input "6"
type input "5"
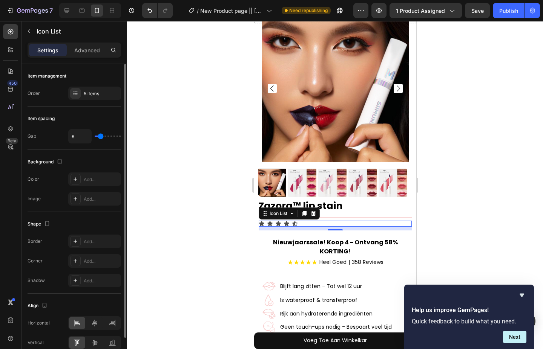
type input "5"
type input "6"
type input "7"
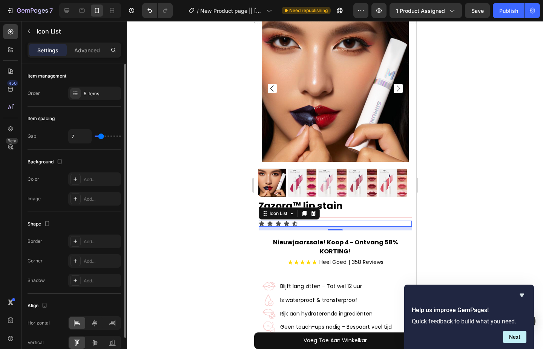
type input "13"
type input "10"
type input "7"
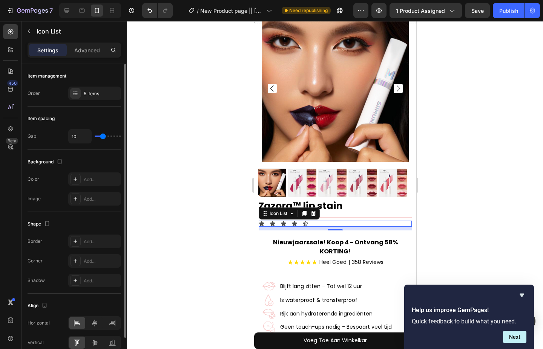
type input "7"
type input "5"
type input "4"
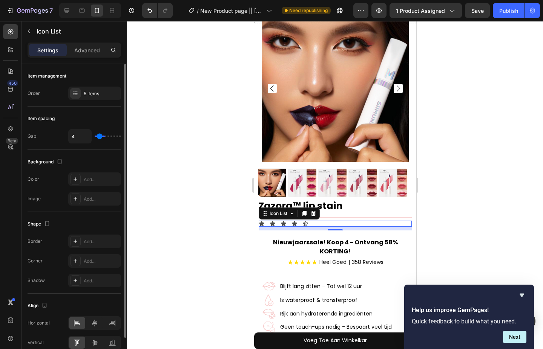
type input "3"
type input "2"
type input "1"
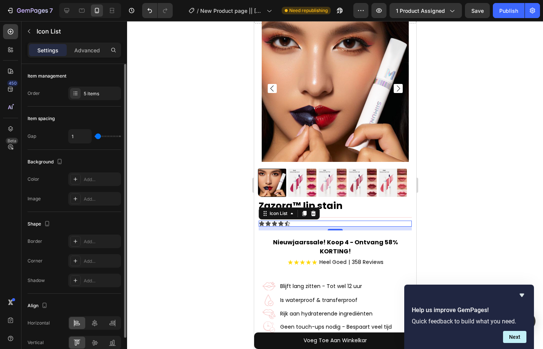
drag, startPoint x: 102, startPoint y: 138, endPoint x: 98, endPoint y: 140, distance: 4.2
type input "1"
click at [98, 137] on input "range" at bounding box center [108, 137] width 26 height 2
click at [86, 177] on div "Add..." at bounding box center [101, 179] width 35 height 7
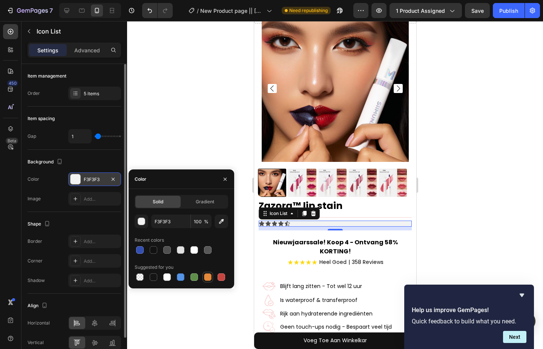
click at [207, 275] on div at bounding box center [208, 278] width 8 height 8
click at [209, 275] on div at bounding box center [208, 278] width 8 height 8
click at [193, 252] on div at bounding box center [194, 250] width 8 height 8
type input "FFFFFF"
click at [202, 194] on div "Solid Gradient FFFFFF 100 % Recent colors Suggested for you" at bounding box center [182, 238] width 106 height 99
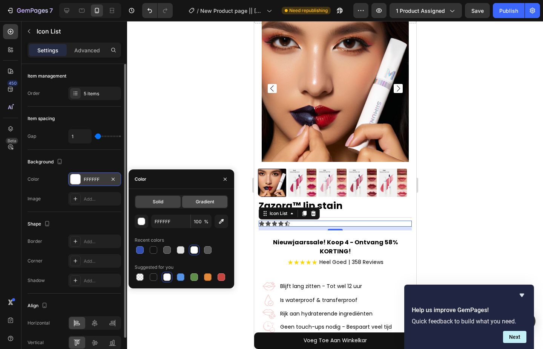
click at [202, 200] on span "Gradient" at bounding box center [205, 202] width 18 height 7
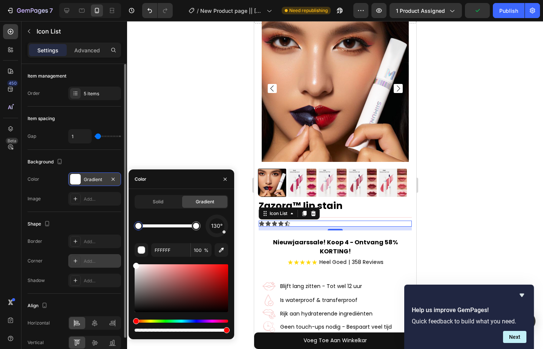
drag, startPoint x: 174, startPoint y: 289, endPoint x: 99, endPoint y: 263, distance: 79.1
click at [99, 263] on div "450 Beta re Sections(30) Elements(19) Product Related Products Product List Com…" at bounding box center [63, 185] width 127 height 328
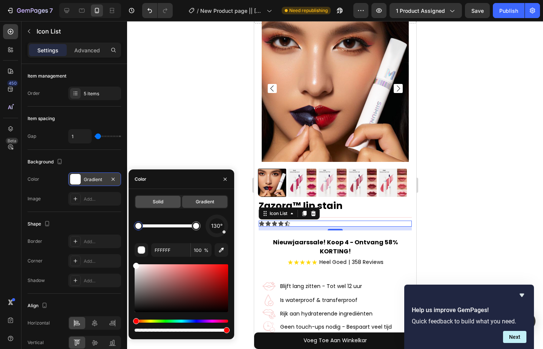
click at [164, 202] on div "Solid" at bounding box center [157, 202] width 45 height 12
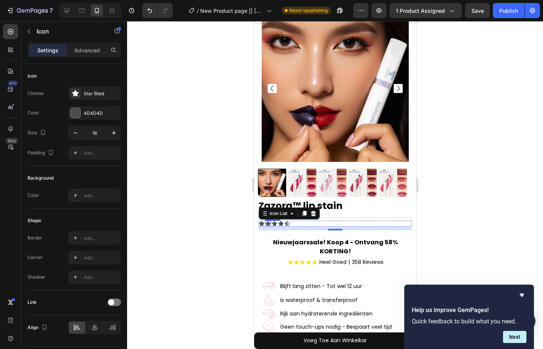
click at [269, 221] on div "Icon" at bounding box center [268, 224] width 6 height 6
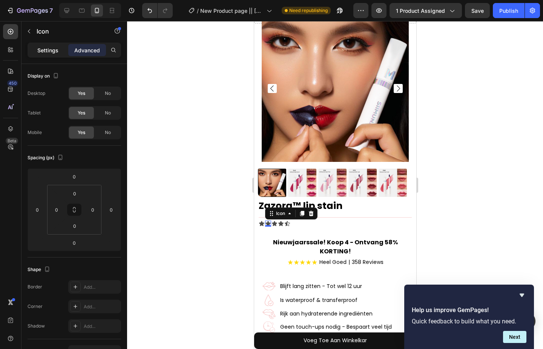
click at [54, 51] on p "Settings" at bounding box center [47, 50] width 21 height 8
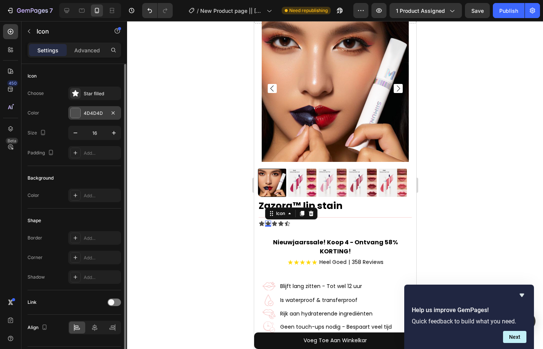
click at [75, 114] on div at bounding box center [75, 113] width 10 height 10
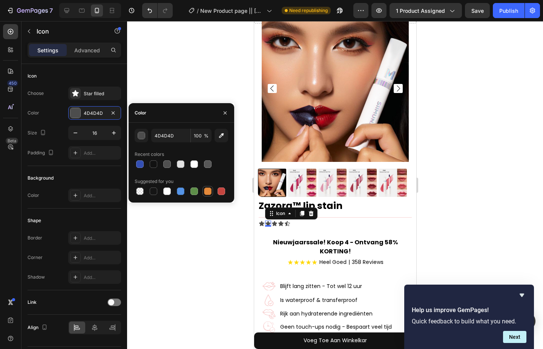
click at [205, 193] on div at bounding box center [208, 192] width 8 height 8
click at [145, 136] on button "button" at bounding box center [142, 136] width 14 height 14
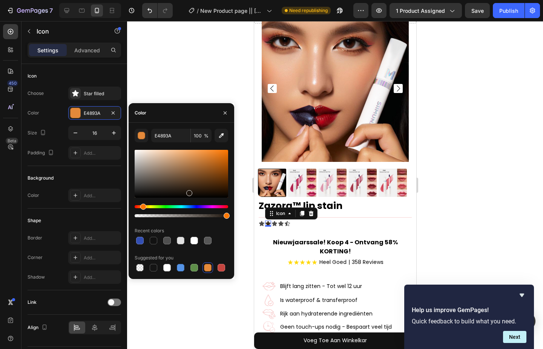
drag, startPoint x: 208, startPoint y: 158, endPoint x: 188, endPoint y: 192, distance: 39.9
click at [188, 192] on div at bounding box center [181, 174] width 93 height 48
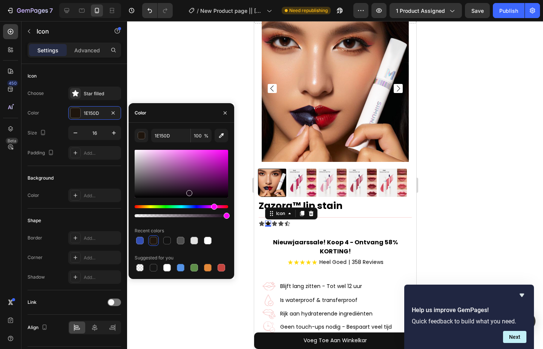
click at [213, 206] on div "Hue" at bounding box center [181, 206] width 93 height 3
drag, startPoint x: 210, startPoint y: 208, endPoint x: 214, endPoint y: 209, distance: 5.0
click at [214, 208] on div "Hue" at bounding box center [181, 206] width 93 height 3
paste input "f1caca"
type input "f1caca"
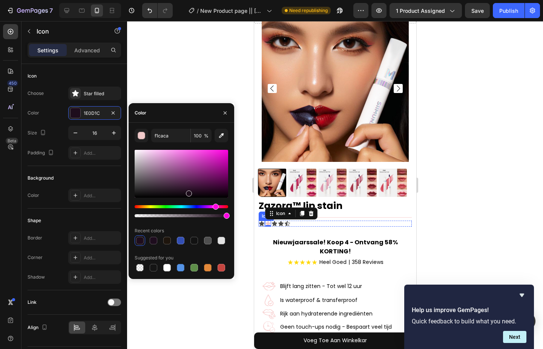
click at [262, 221] on icon at bounding box center [261, 223] width 5 height 5
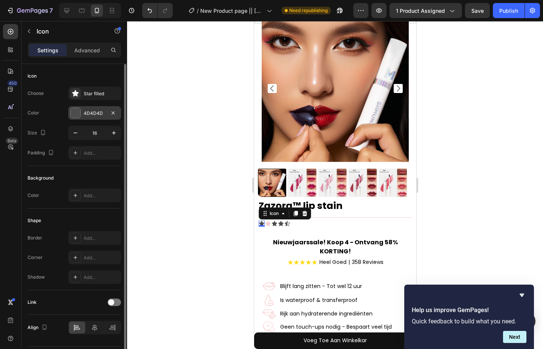
click at [94, 114] on div "4D4D4D" at bounding box center [95, 113] width 22 height 7
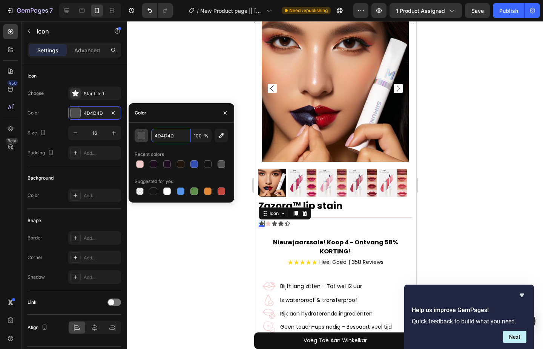
paste input "f1caca"
type input "f1caca"
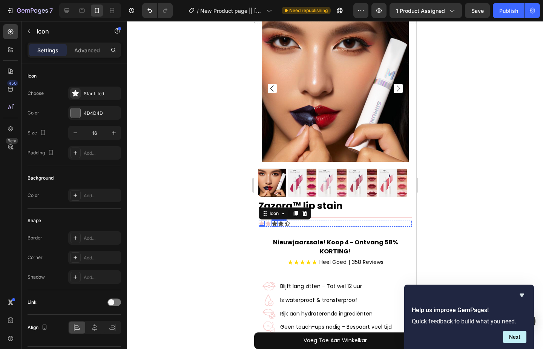
click at [275, 221] on div "Icon" at bounding box center [274, 224] width 6 height 6
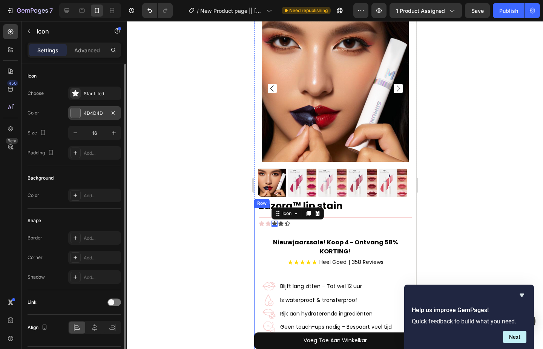
click at [96, 117] on div "4D4D4D" at bounding box center [94, 113] width 53 height 14
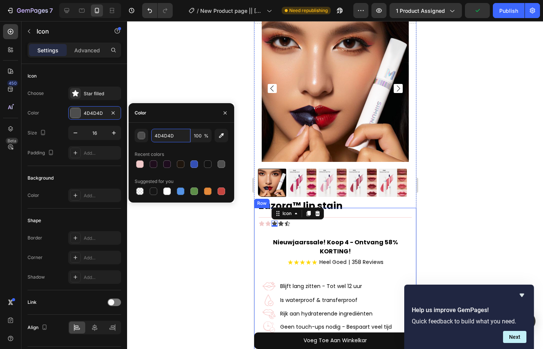
paste input "f1caca"
type input "f1caca"
click at [280, 221] on icon at bounding box center [280, 224] width 6 height 6
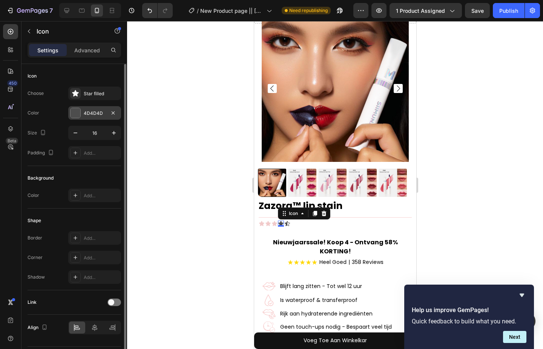
click at [102, 118] on div "4D4D4D" at bounding box center [94, 113] width 53 height 14
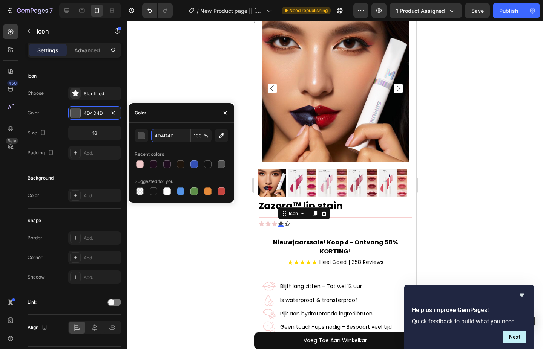
paste input "f1caca"
type input "f1caca"
click at [286, 221] on div "Icon 0" at bounding box center [287, 224] width 6 height 6
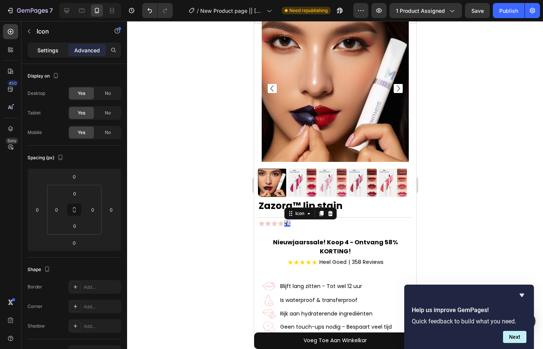
click at [55, 54] on p "Settings" at bounding box center [47, 50] width 21 height 8
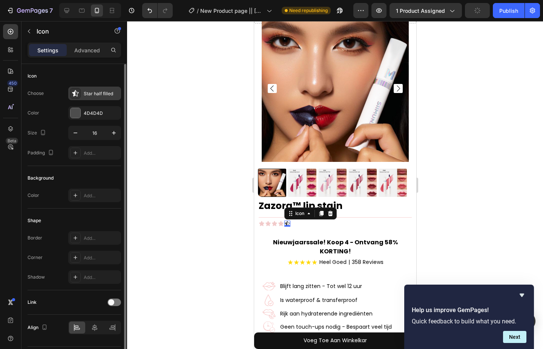
click at [75, 93] on icon at bounding box center [75, 93] width 6 height 6
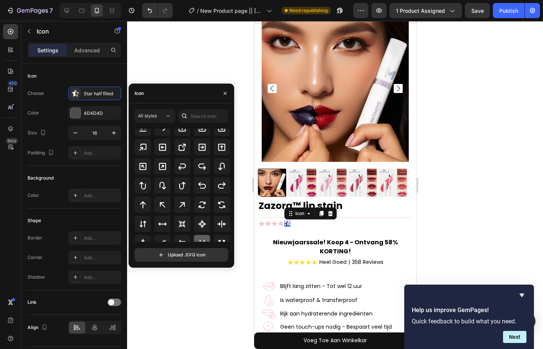
scroll to position [268, 0]
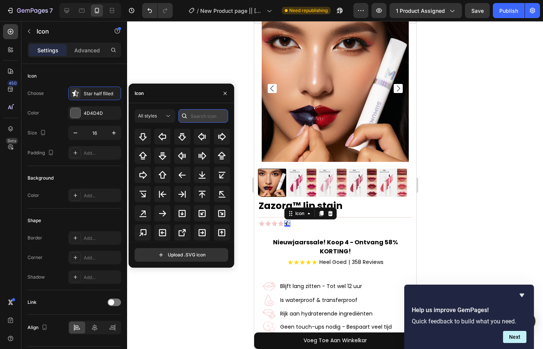
click at [199, 119] on input "text" at bounding box center [203, 116] width 50 height 14
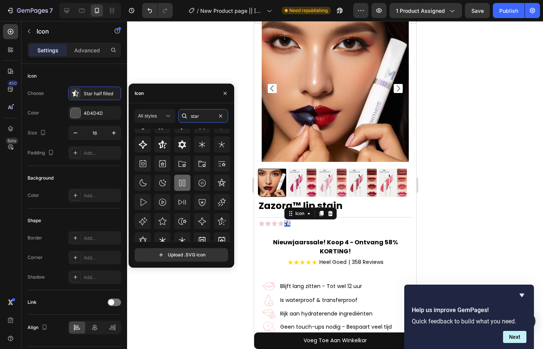
scroll to position [83, 0]
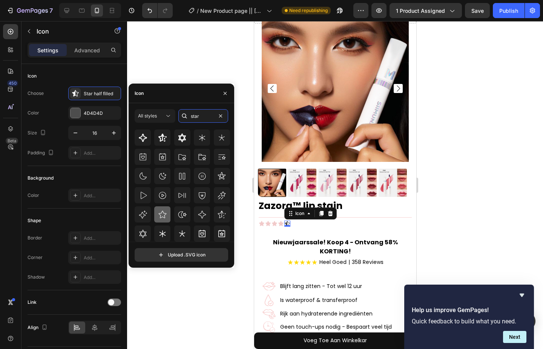
type input "star"
click at [164, 211] on icon at bounding box center [162, 214] width 9 height 9
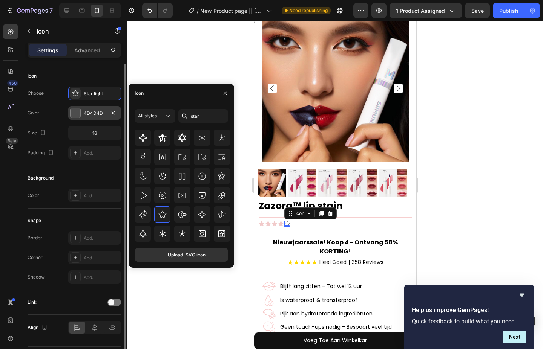
click at [93, 109] on div "4D4D4D" at bounding box center [94, 113] width 53 height 14
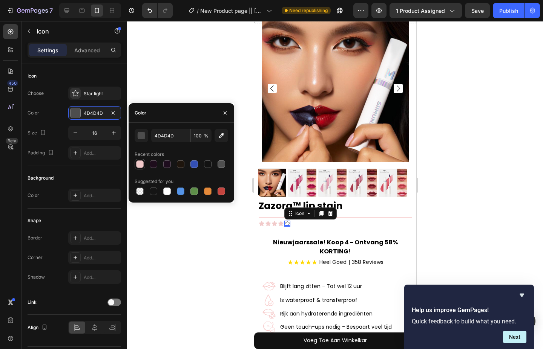
click at [142, 160] on div at bounding box center [139, 164] width 9 height 9
type input "F1CACA"
click at [138, 163] on div at bounding box center [140, 165] width 8 height 8
click at [140, 133] on div "button" at bounding box center [142, 136] width 8 height 8
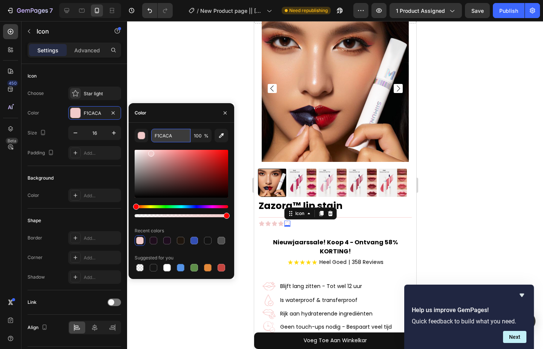
click at [160, 136] on input "F1CACA" at bounding box center [170, 136] width 39 height 14
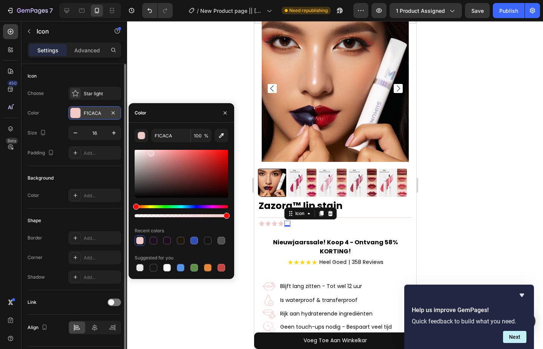
click at [100, 112] on div "F1CACA" at bounding box center [95, 113] width 22 height 7
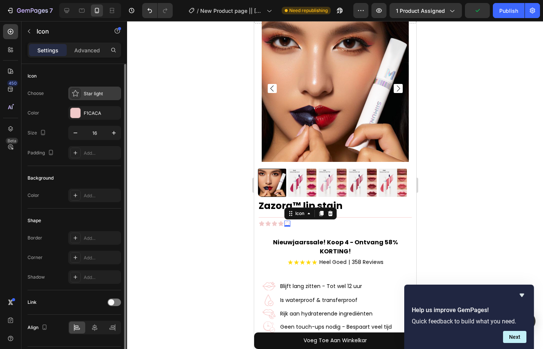
click at [108, 95] on div "Star light" at bounding box center [101, 93] width 35 height 7
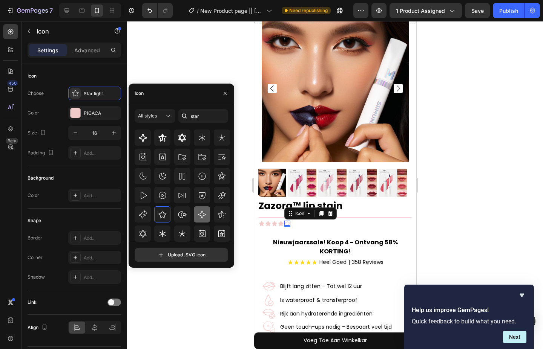
click at [198, 215] on icon at bounding box center [202, 215] width 8 height 8
click at [164, 218] on icon at bounding box center [162, 214] width 9 height 9
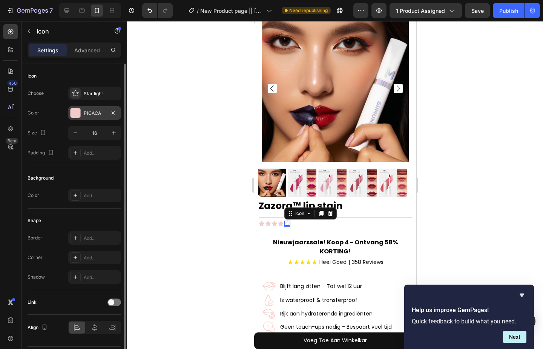
click at [95, 115] on div "F1CACA" at bounding box center [95, 113] width 22 height 7
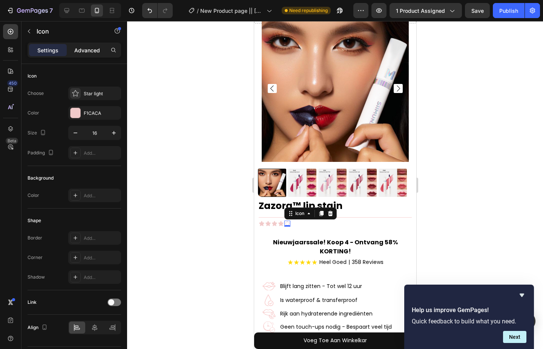
click at [81, 49] on p "Advanced" at bounding box center [87, 50] width 26 height 8
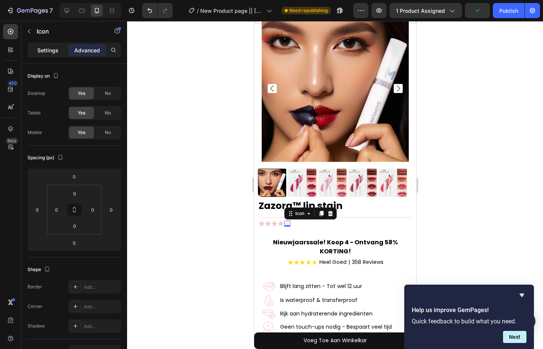
drag, startPoint x: 57, startPoint y: 49, endPoint x: 61, endPoint y: 52, distance: 5.4
click at [58, 49] on p "Settings" at bounding box center [47, 50] width 21 height 8
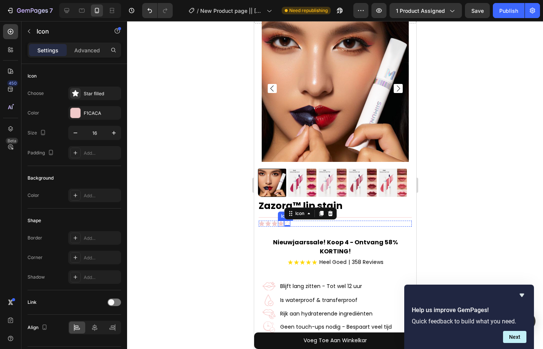
click at [278, 221] on icon at bounding box center [280, 224] width 6 height 6
click at [287, 221] on icon at bounding box center [287, 224] width 6 height 6
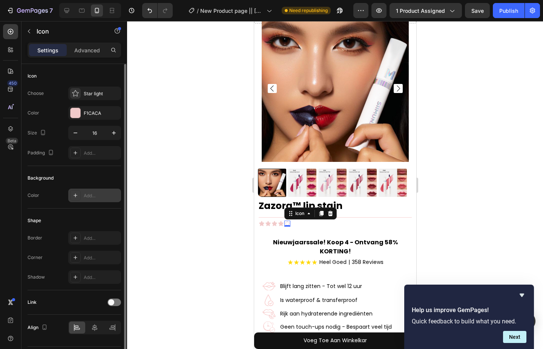
click at [104, 193] on div "Add..." at bounding box center [101, 196] width 35 height 7
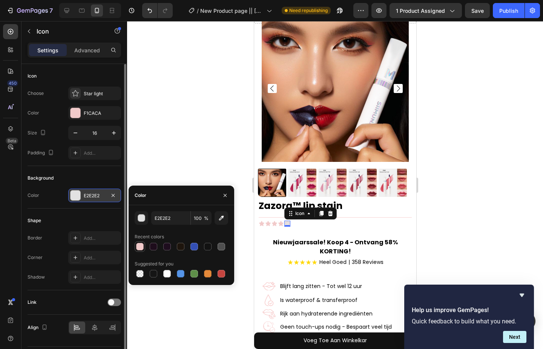
click at [142, 248] on div at bounding box center [140, 247] width 8 height 8
click at [167, 271] on div at bounding box center [167, 274] width 8 height 8
type input "FFFFFF"
click at [87, 113] on div "F1CACA" at bounding box center [95, 113] width 22 height 7
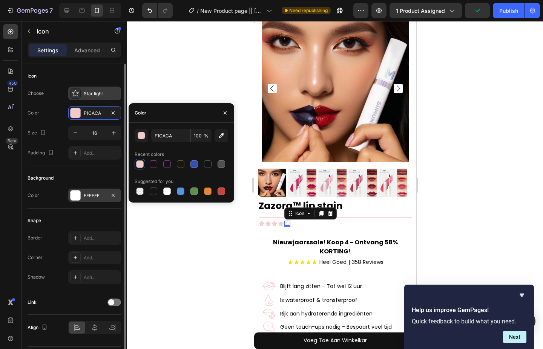
click at [98, 91] on div "Star light" at bounding box center [101, 93] width 35 height 7
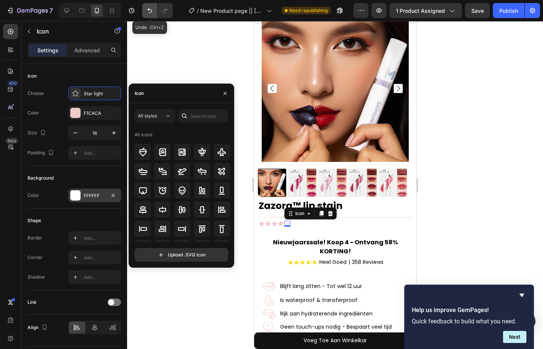
click at [154, 9] on button "Undo/Redo" at bounding box center [149, 10] width 15 height 15
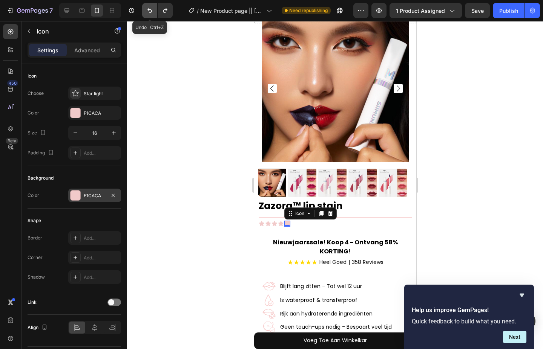
click at [154, 9] on button "Undo/Redo" at bounding box center [149, 10] width 15 height 15
click at [153, 9] on icon "Undo/Redo" at bounding box center [150, 11] width 8 height 8
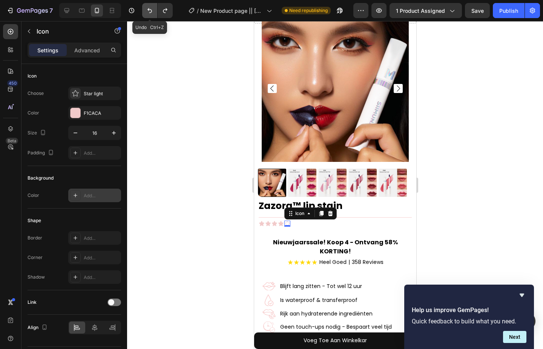
click at [153, 9] on icon "Undo/Redo" at bounding box center [150, 11] width 8 height 8
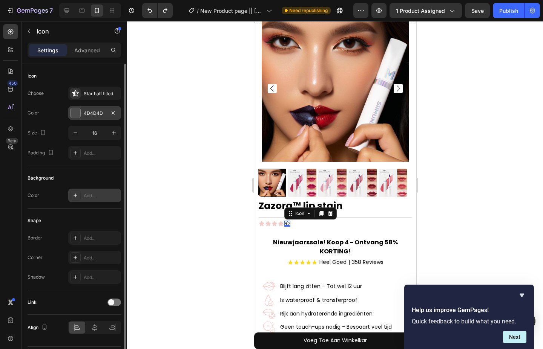
click at [101, 115] on div "4D4D4D" at bounding box center [95, 113] width 22 height 7
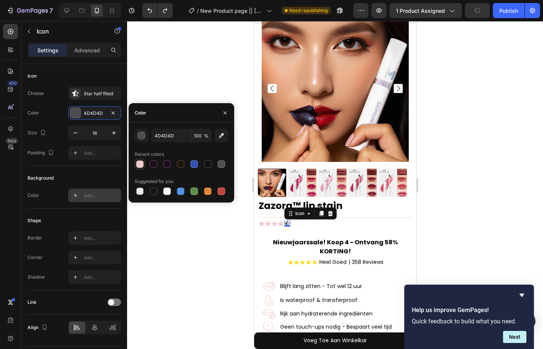
click at [143, 161] on div at bounding box center [140, 165] width 8 height 8
type input "F1CACA"
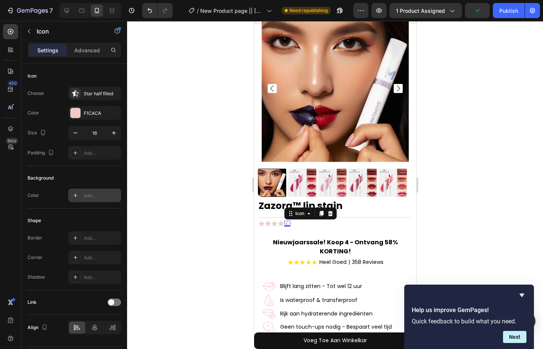
click at [205, 244] on div at bounding box center [335, 185] width 416 height 328
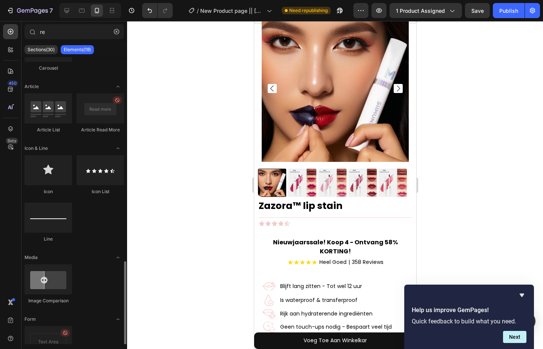
scroll to position [396, 0]
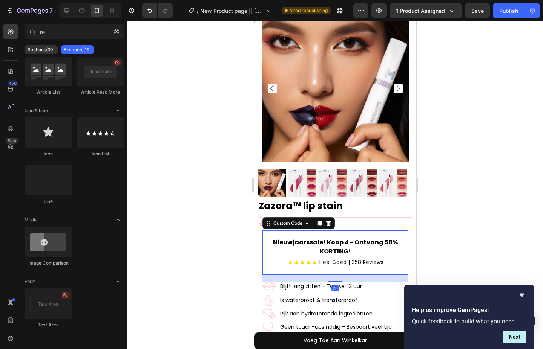
click at [310, 259] on div "★★★★★" at bounding box center [302, 262] width 30 height 10
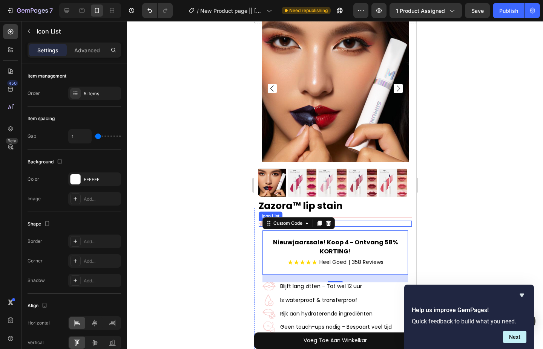
click at [358, 221] on div "Icon Icon Icon Icon Icon" at bounding box center [334, 224] width 153 height 6
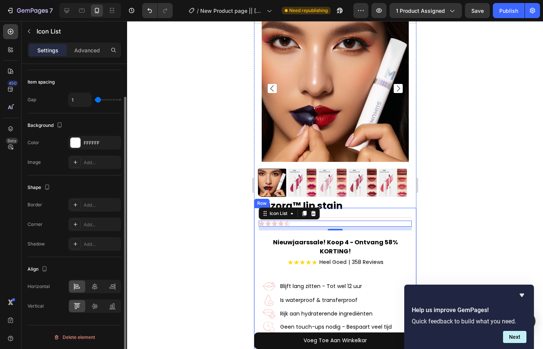
scroll to position [0, 0]
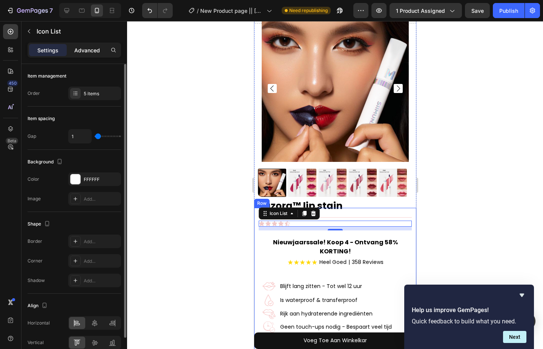
click at [89, 52] on p "Advanced" at bounding box center [87, 50] width 26 height 8
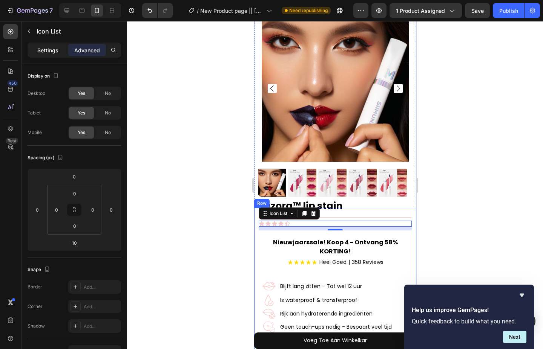
click at [55, 49] on p "Settings" at bounding box center [47, 50] width 21 height 8
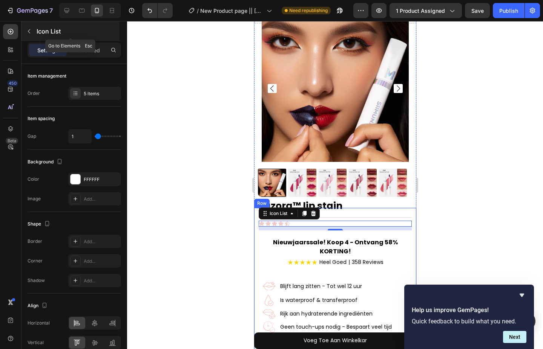
click at [26, 34] on icon "button" at bounding box center [29, 31] width 6 height 6
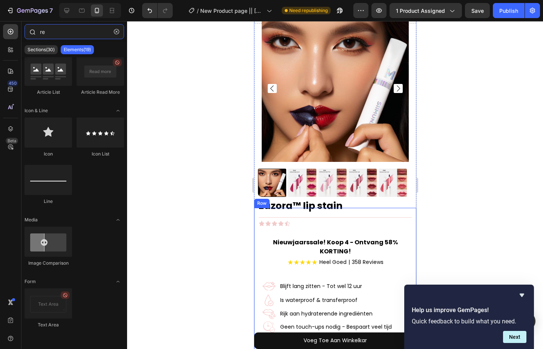
click at [55, 35] on input "re" at bounding box center [73, 31] width 99 height 15
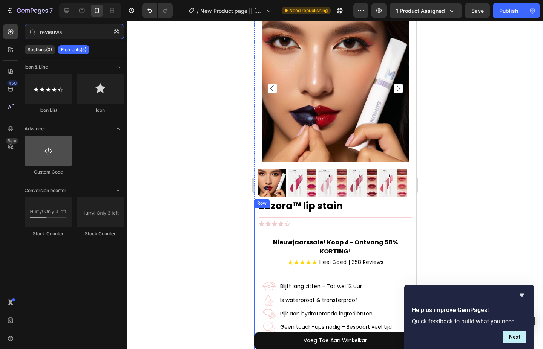
type input "revieuws"
click at [53, 153] on div at bounding box center [47, 151] width 47 height 30
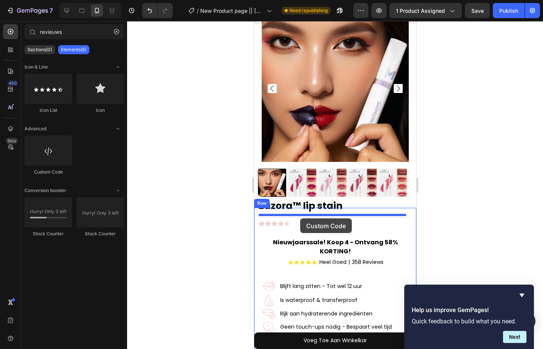
drag, startPoint x: 308, startPoint y: 175, endPoint x: 300, endPoint y: 219, distance: 44.2
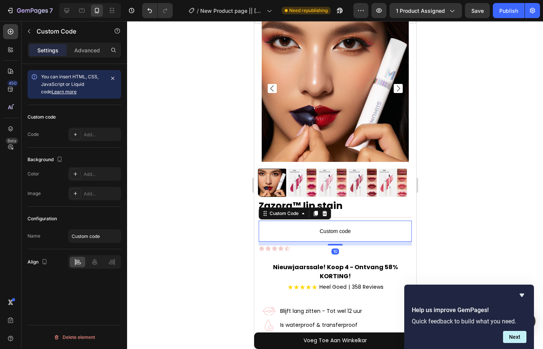
click at [328, 227] on span "Custom code" at bounding box center [334, 231] width 153 height 9
click at [96, 135] on div "Add..." at bounding box center [101, 135] width 35 height 7
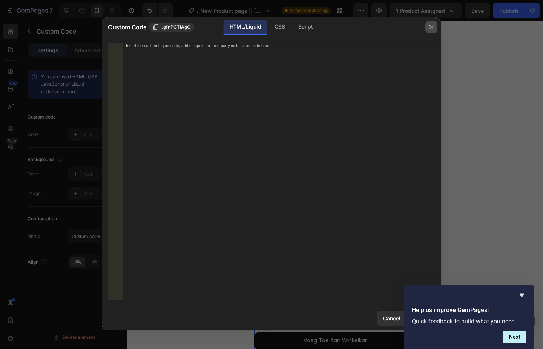
click at [430, 24] on button "button" at bounding box center [431, 27] width 12 height 12
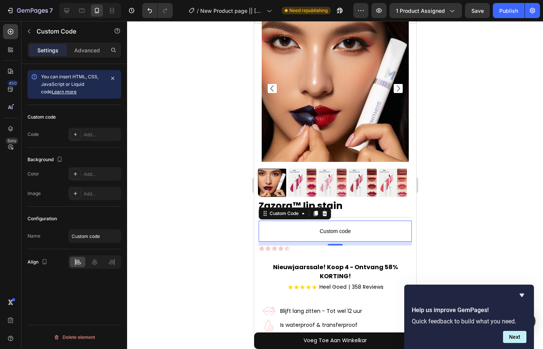
click at [233, 218] on div at bounding box center [335, 185] width 416 height 328
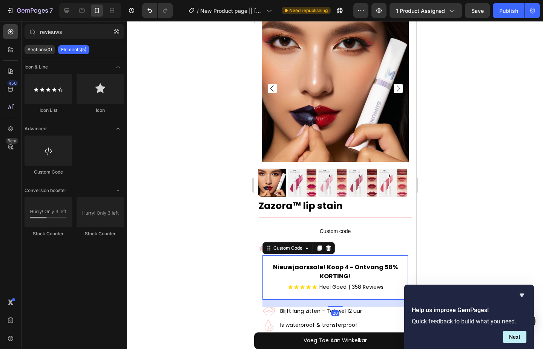
click at [303, 284] on div "★★★★★" at bounding box center [302, 287] width 30 height 10
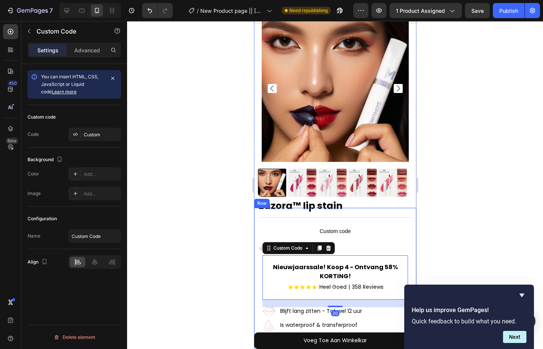
click at [214, 237] on div at bounding box center [335, 185] width 416 height 328
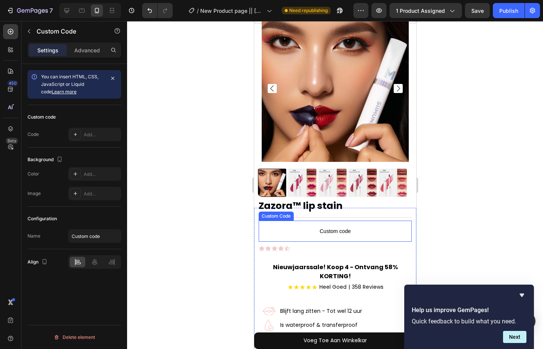
click at [315, 231] on p "Custom code" at bounding box center [334, 231] width 153 height 21
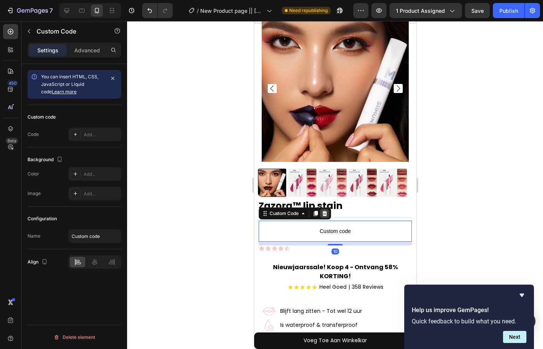
click at [325, 211] on icon at bounding box center [324, 213] width 5 height 5
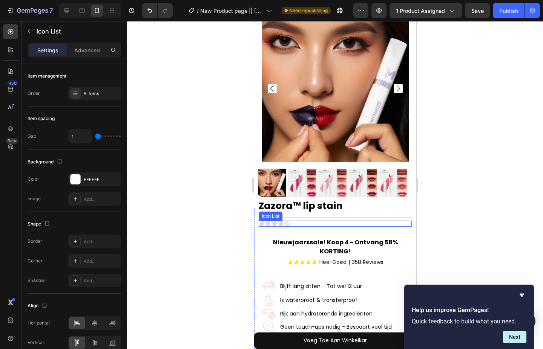
click at [295, 221] on div "Icon Icon Icon Icon Icon" at bounding box center [334, 224] width 153 height 6
click at [312, 211] on icon at bounding box center [313, 213] width 5 height 5
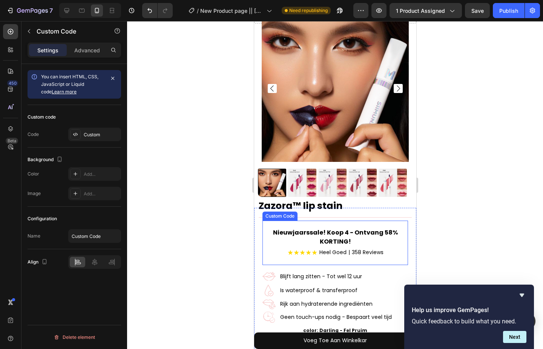
click at [309, 228] on h2 "Nieuwjaarssale! Koop 4 - Ontvang 58% KORTING!" at bounding box center [334, 237] width 145 height 18
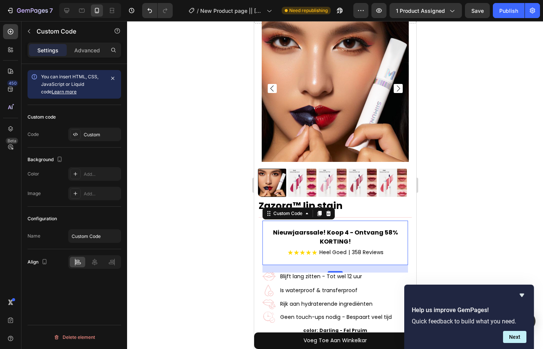
click at [447, 217] on div at bounding box center [335, 185] width 416 height 328
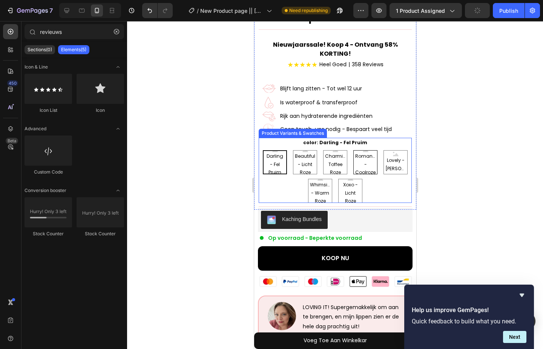
scroll to position [226, 0]
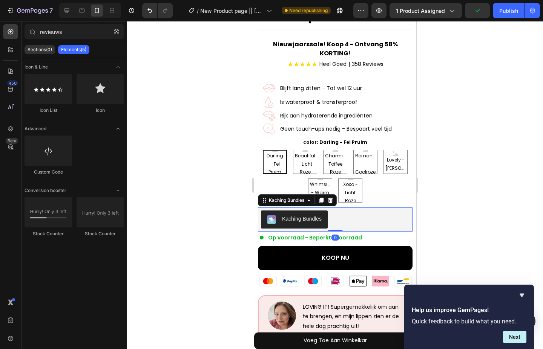
click at [320, 216] on div "Kaching Bundles" at bounding box center [301, 219] width 40 height 8
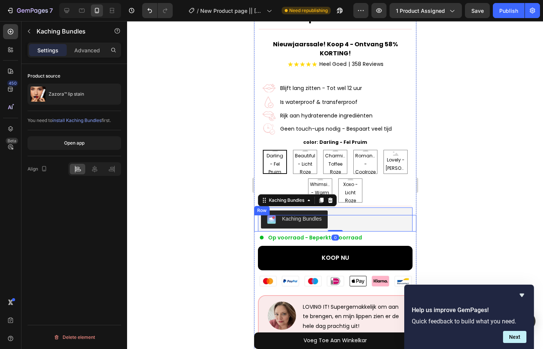
click at [211, 211] on div at bounding box center [335, 185] width 416 height 328
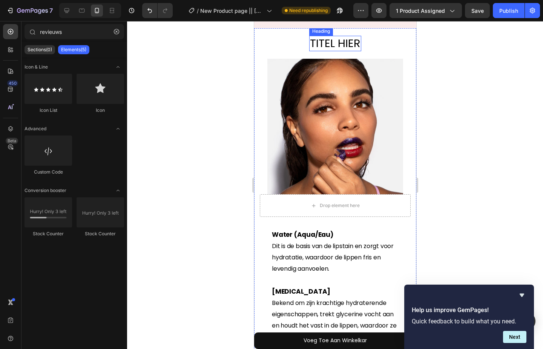
scroll to position [829, 0]
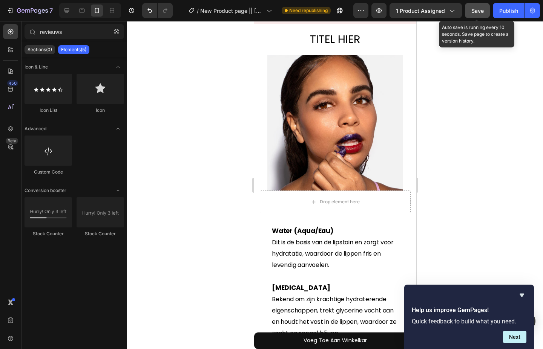
click at [482, 11] on span "Save" at bounding box center [477, 11] width 12 height 6
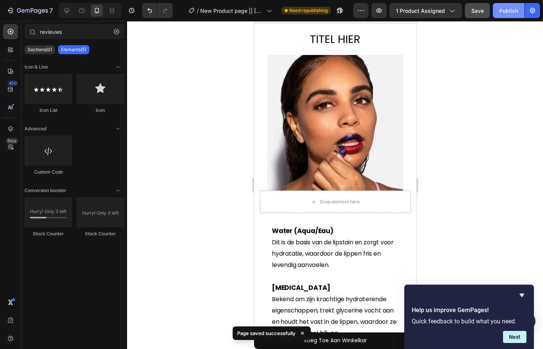
click at [502, 14] on div "Publish" at bounding box center [508, 11] width 19 height 8
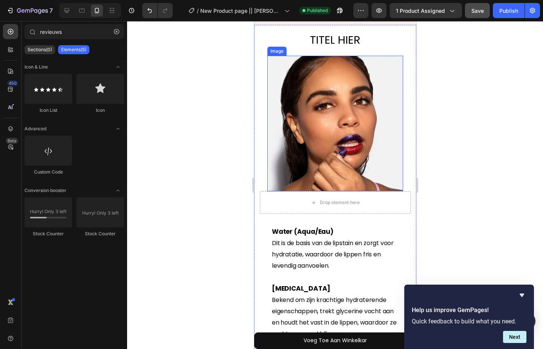
scroll to position [791, 0]
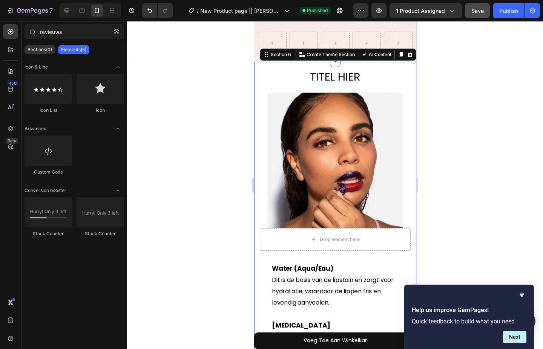
click at [295, 80] on div "TITEL HIER Heading Image STUKTJE [PERSON_NAME] Text Block Dit door dermatologen…" at bounding box center [334, 321] width 151 height 505
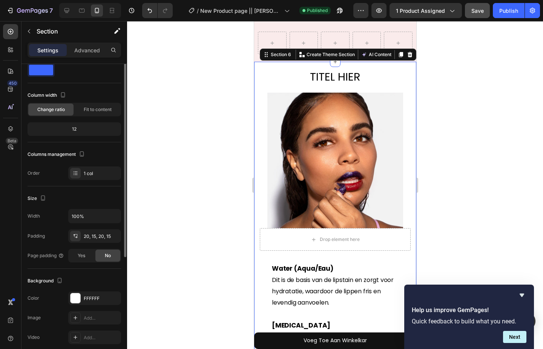
scroll to position [0, 0]
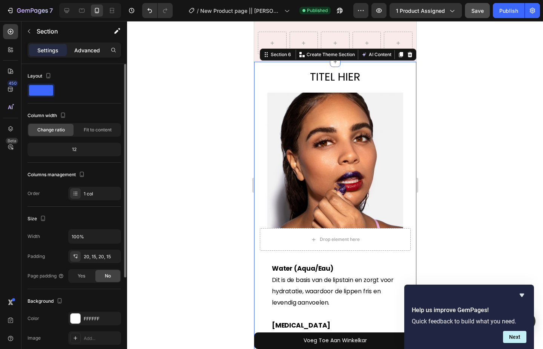
click at [97, 53] on p "Advanced" at bounding box center [87, 50] width 26 height 8
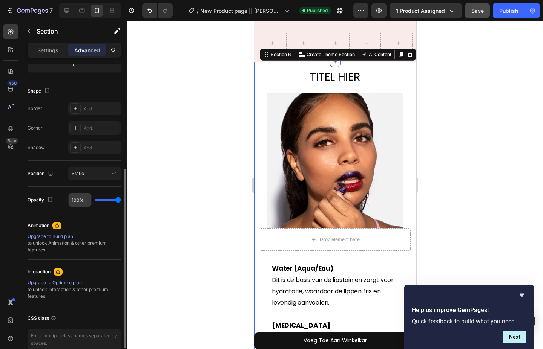
scroll to position [216, 0]
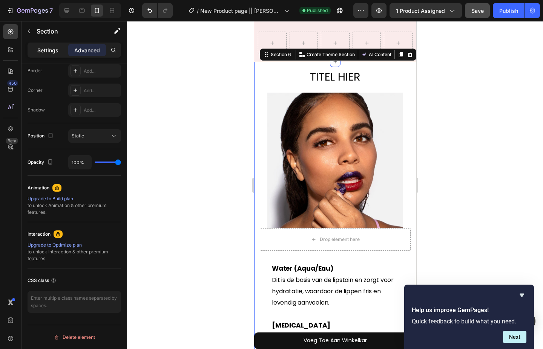
click at [58, 54] on p "Settings" at bounding box center [47, 50] width 21 height 8
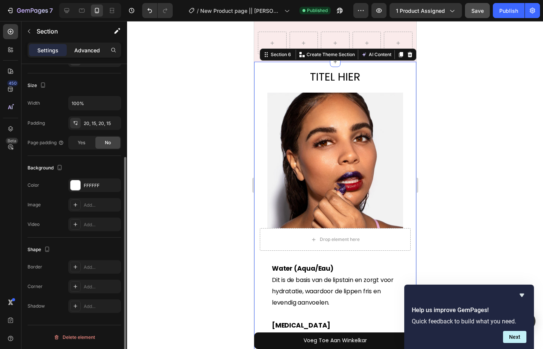
scroll to position [133, 0]
click at [344, 87] on div "TITEL HIER Heading Image STUKTJE [PERSON_NAME] Text Block Dit door dermatologen…" at bounding box center [334, 321] width 151 height 505
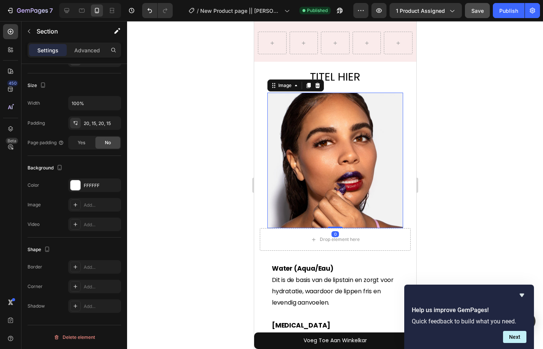
click at [324, 106] on img at bounding box center [335, 161] width 136 height 136
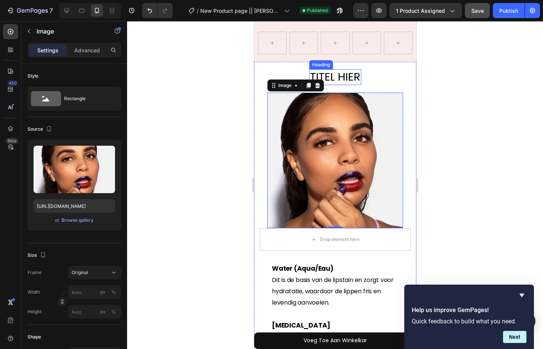
click at [329, 78] on h2 "TITEL HIER" at bounding box center [335, 77] width 52 height 16
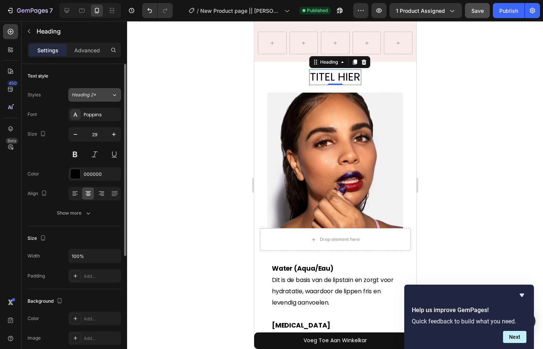
click at [99, 96] on div "Heading 2*" at bounding box center [87, 95] width 31 height 7
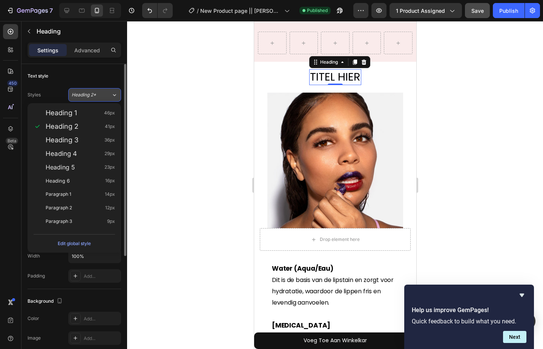
click at [99, 96] on div "Heading 2*" at bounding box center [87, 95] width 31 height 7
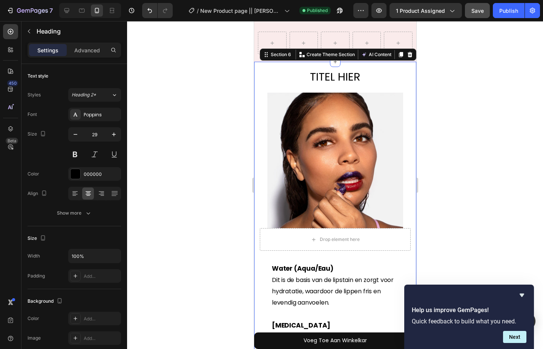
click at [285, 88] on div "TITEL HIER Heading Image STUKTJE [PERSON_NAME] Text Block Dit door dermatologen…" at bounding box center [334, 321] width 151 height 505
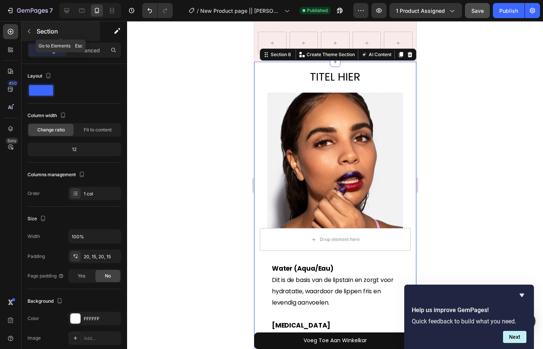
click at [32, 34] on button "button" at bounding box center [29, 31] width 12 height 12
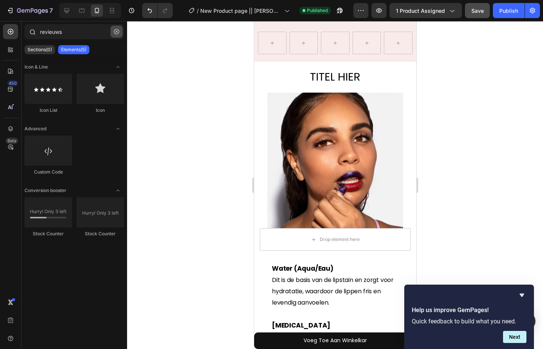
click at [116, 35] on button "button" at bounding box center [116, 32] width 12 height 12
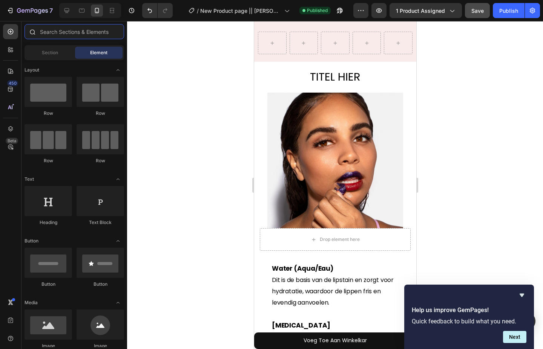
click at [84, 37] on input "text" at bounding box center [73, 31] width 99 height 15
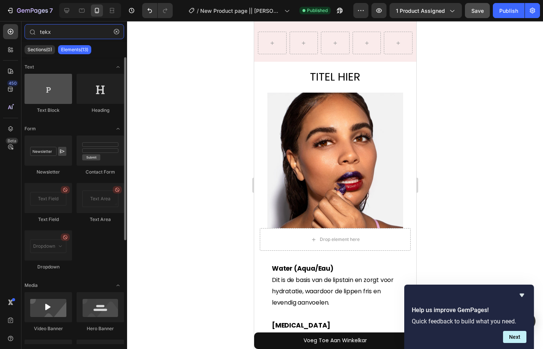
type input "tekx"
click at [44, 99] on div at bounding box center [47, 89] width 47 height 30
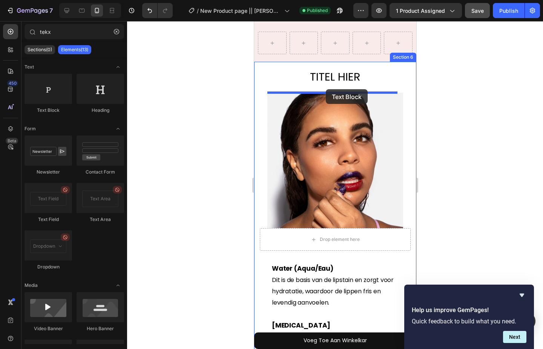
drag, startPoint x: 298, startPoint y: 120, endPoint x: 326, endPoint y: 89, distance: 41.6
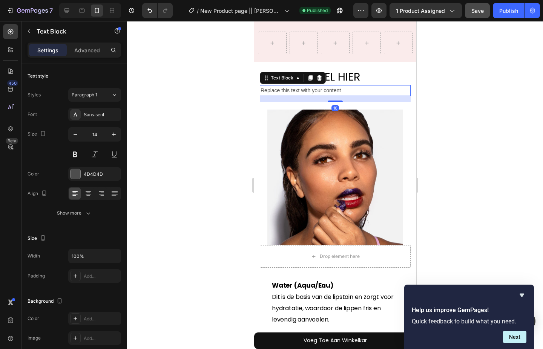
click at [327, 93] on div "Replace this text with your content" at bounding box center [334, 90] width 151 height 11
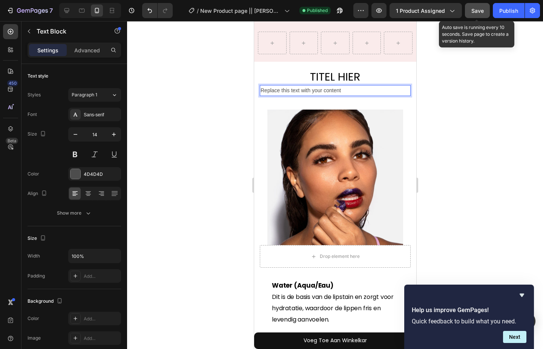
click at [483, 14] on div "Save" at bounding box center [477, 11] width 12 height 8
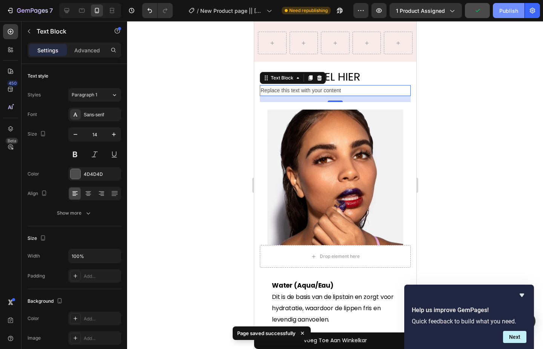
click at [508, 11] on div "Publish" at bounding box center [508, 11] width 19 height 8
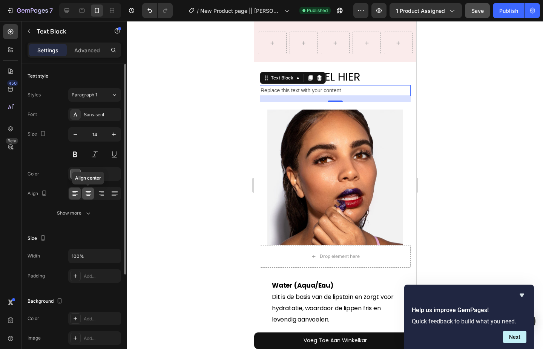
click at [86, 194] on icon at bounding box center [88, 194] width 8 height 8
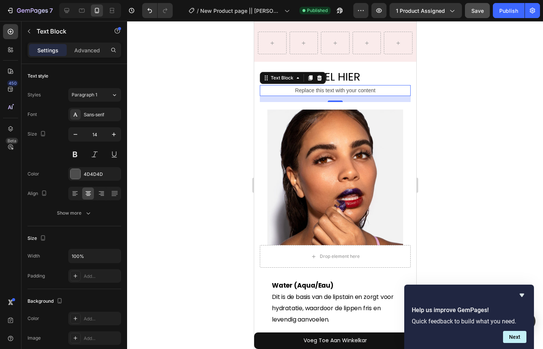
click at [144, 148] on div at bounding box center [335, 185] width 416 height 328
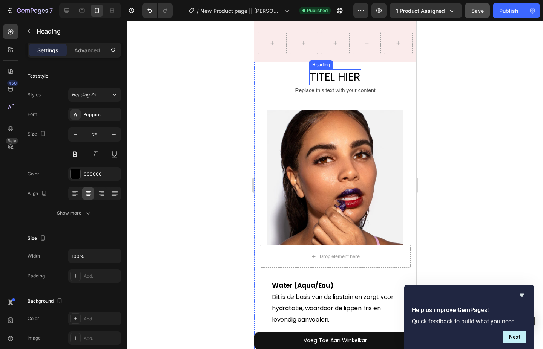
click at [341, 78] on h2 "TITEL HIER" at bounding box center [335, 77] width 52 height 16
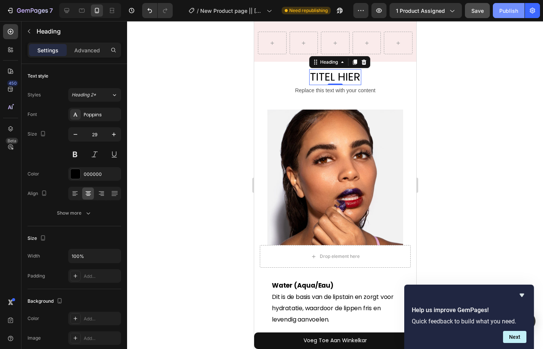
click at [509, 10] on div "Publish" at bounding box center [508, 11] width 19 height 8
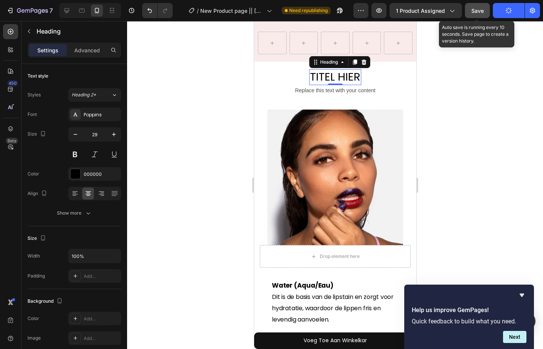
click at [472, 12] on span "Save" at bounding box center [477, 11] width 12 height 6
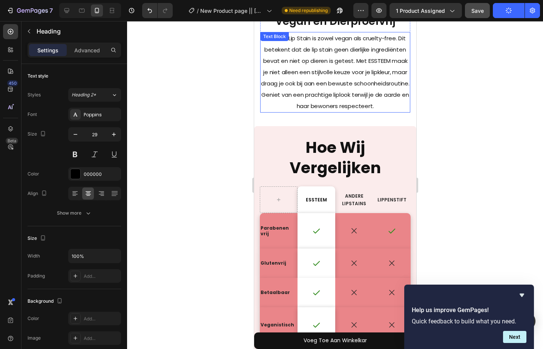
scroll to position [2338, 0]
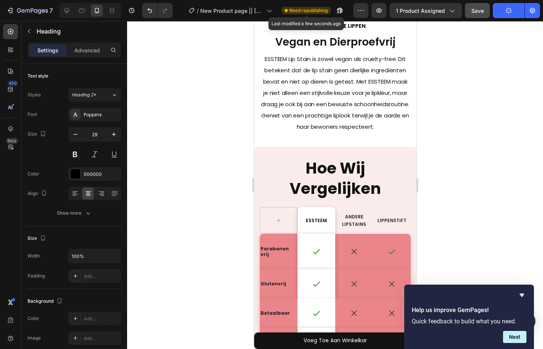
click at [314, 12] on span "Need republishing" at bounding box center [308, 10] width 38 height 7
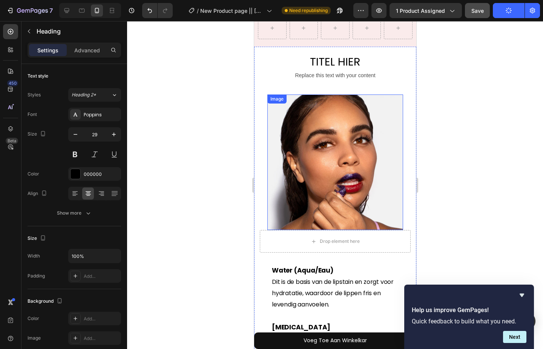
scroll to position [809, 0]
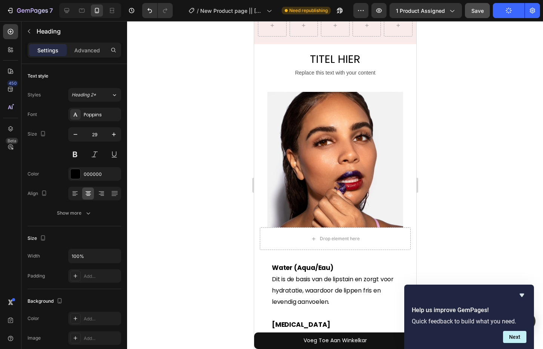
click at [505, 15] on button "Publish" at bounding box center [509, 10] width 32 height 15
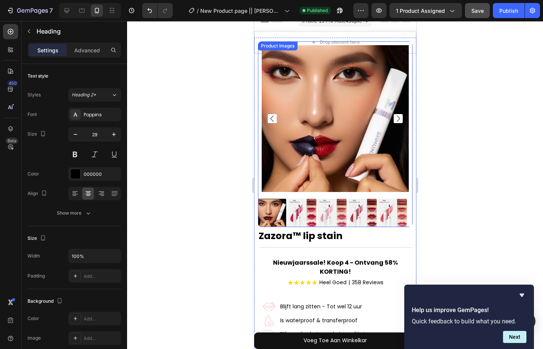
scroll to position [0, 0]
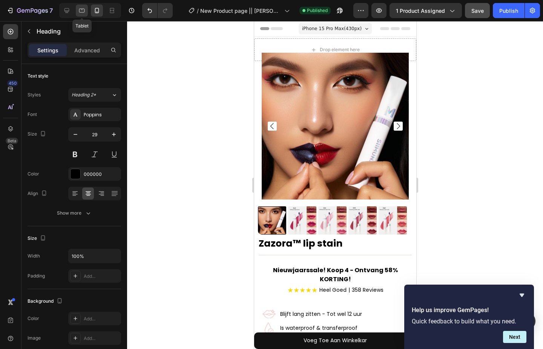
click at [86, 14] on div at bounding box center [82, 11] width 12 height 12
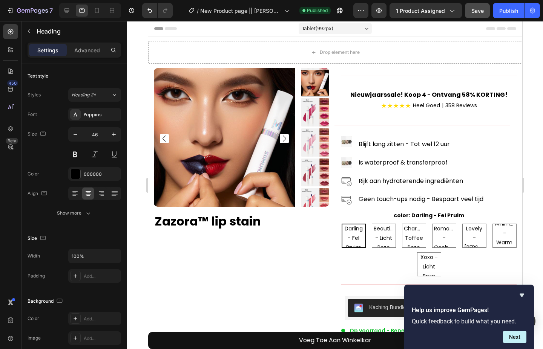
click at [74, 12] on div at bounding box center [90, 10] width 62 height 15
click at [70, 7] on icon at bounding box center [67, 11] width 8 height 8
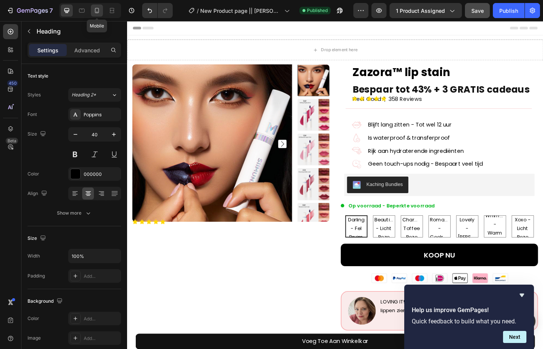
click at [96, 13] on icon at bounding box center [97, 10] width 4 height 5
type input "29"
